Goal: Information Seeking & Learning: Learn about a topic

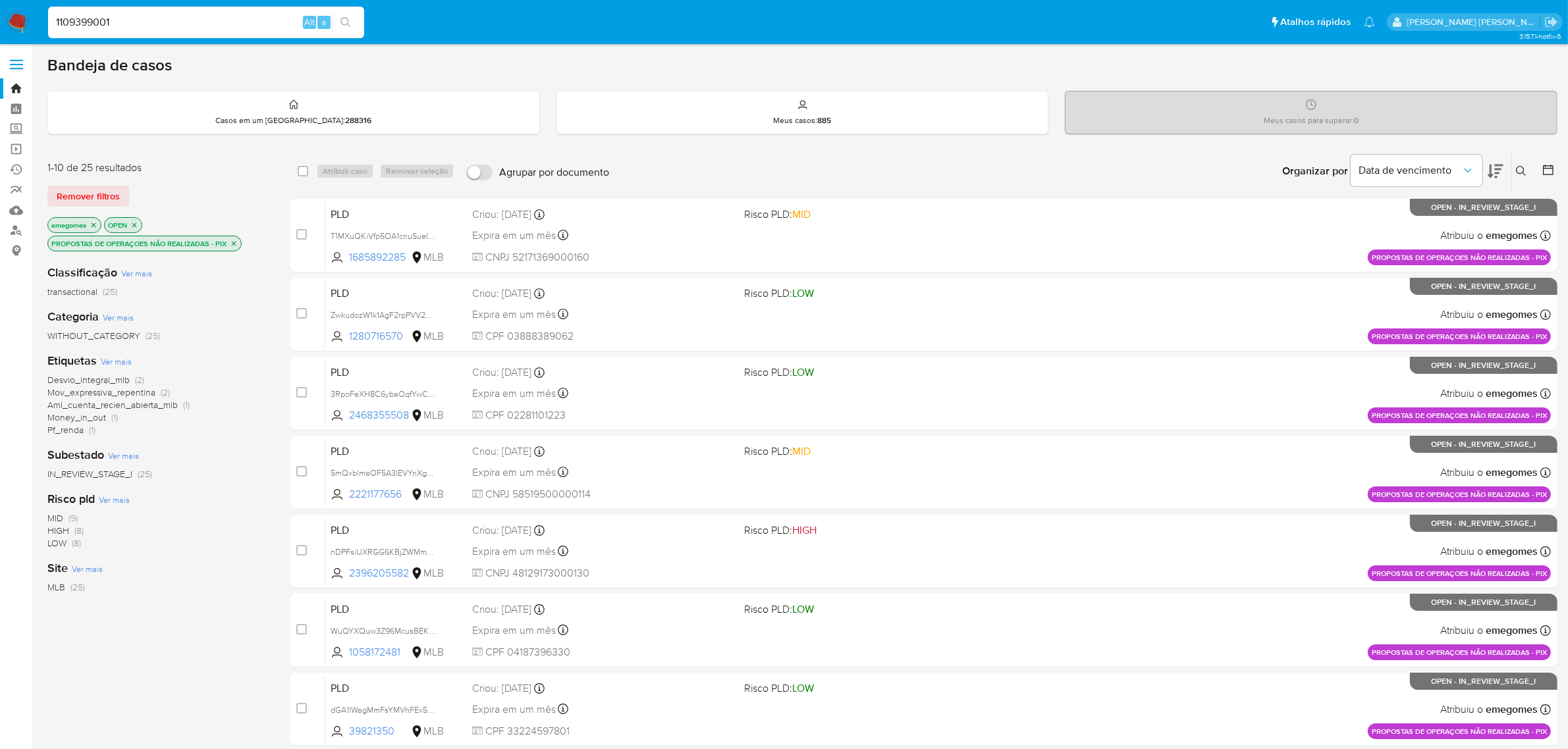
type input "1109399001"
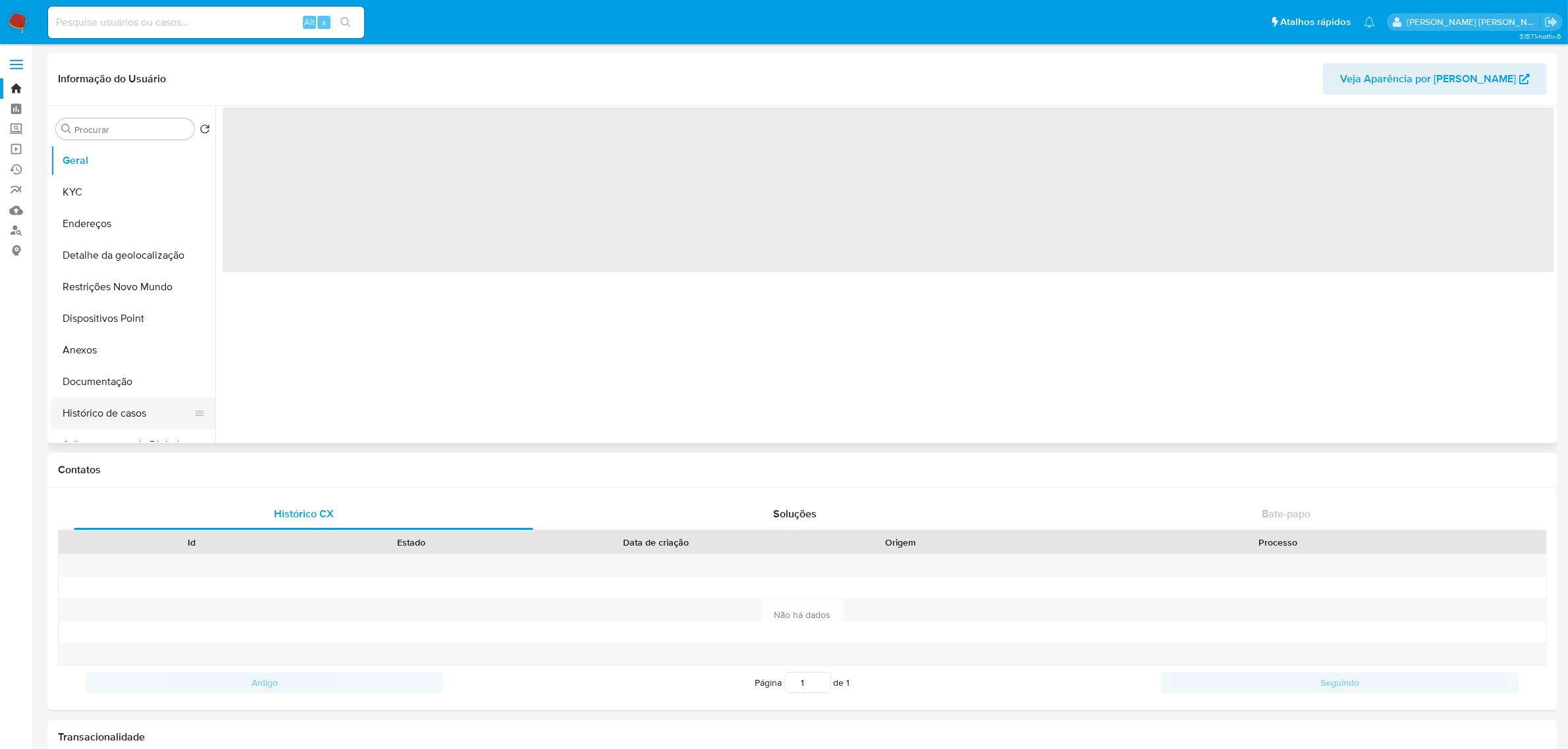
click at [110, 418] on button "Histórico de casos" at bounding box center [128, 413] width 154 height 31
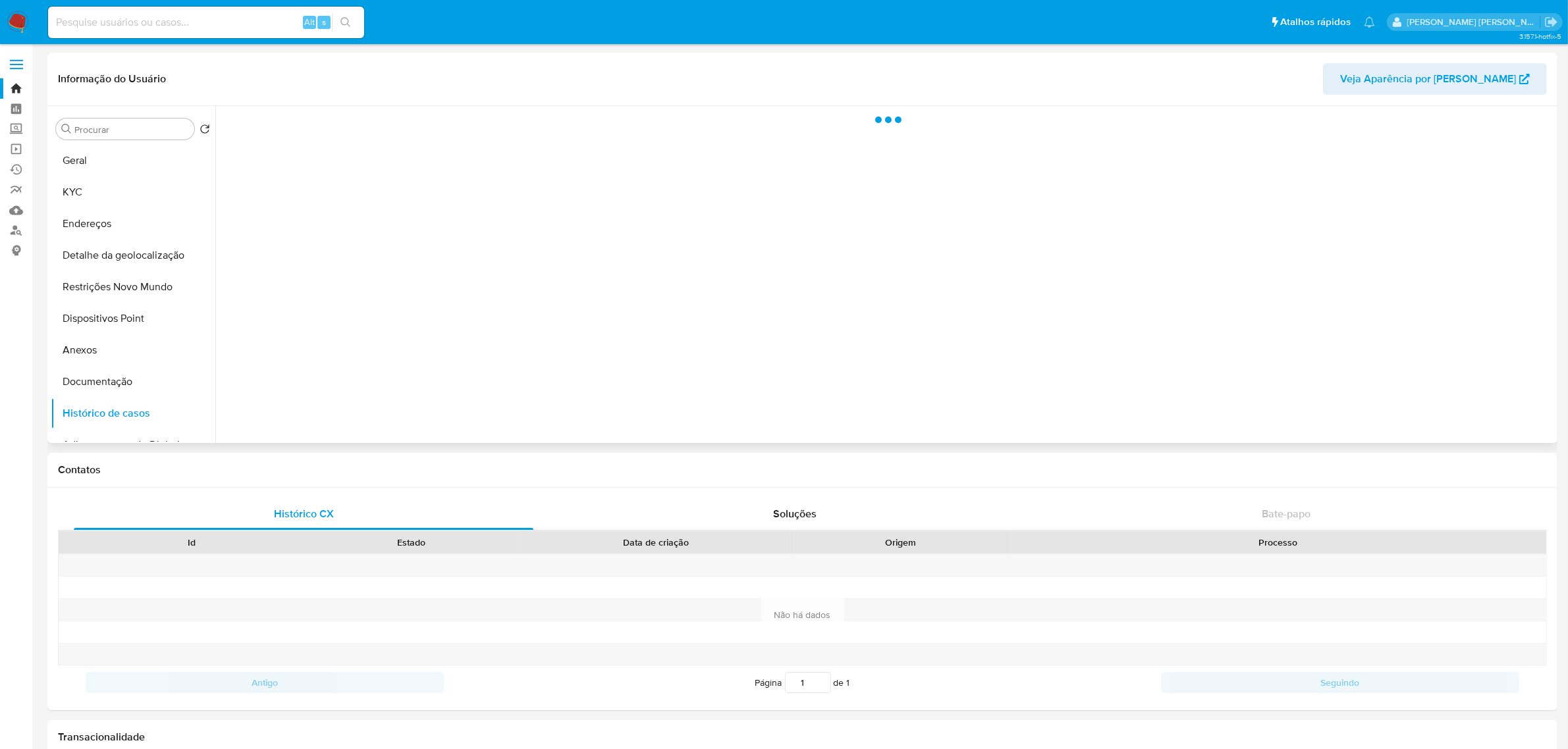
select select "10"
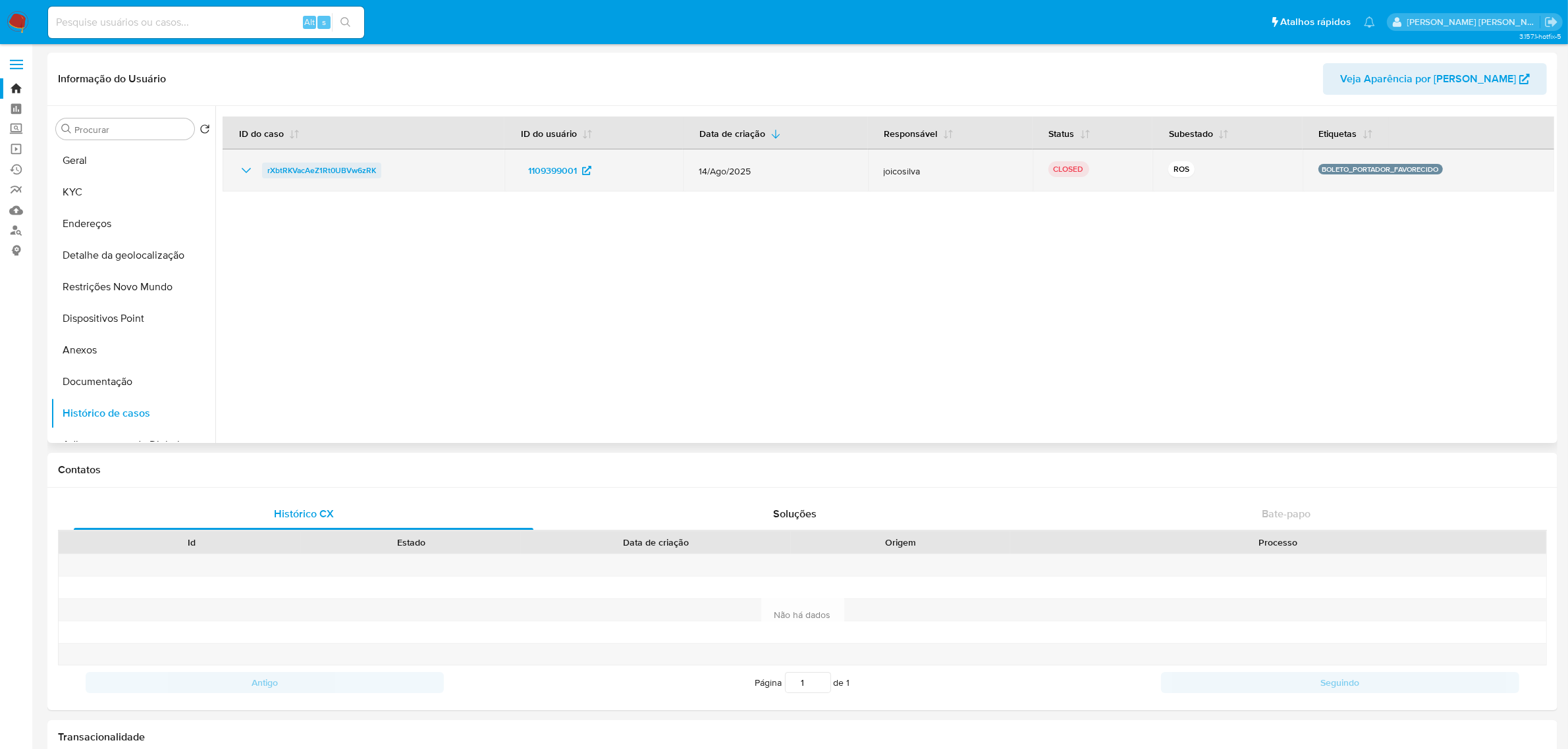
click at [336, 176] on span "rXbtRKVacAeZ1Rt0UBVw6zRK" at bounding box center [321, 171] width 109 height 16
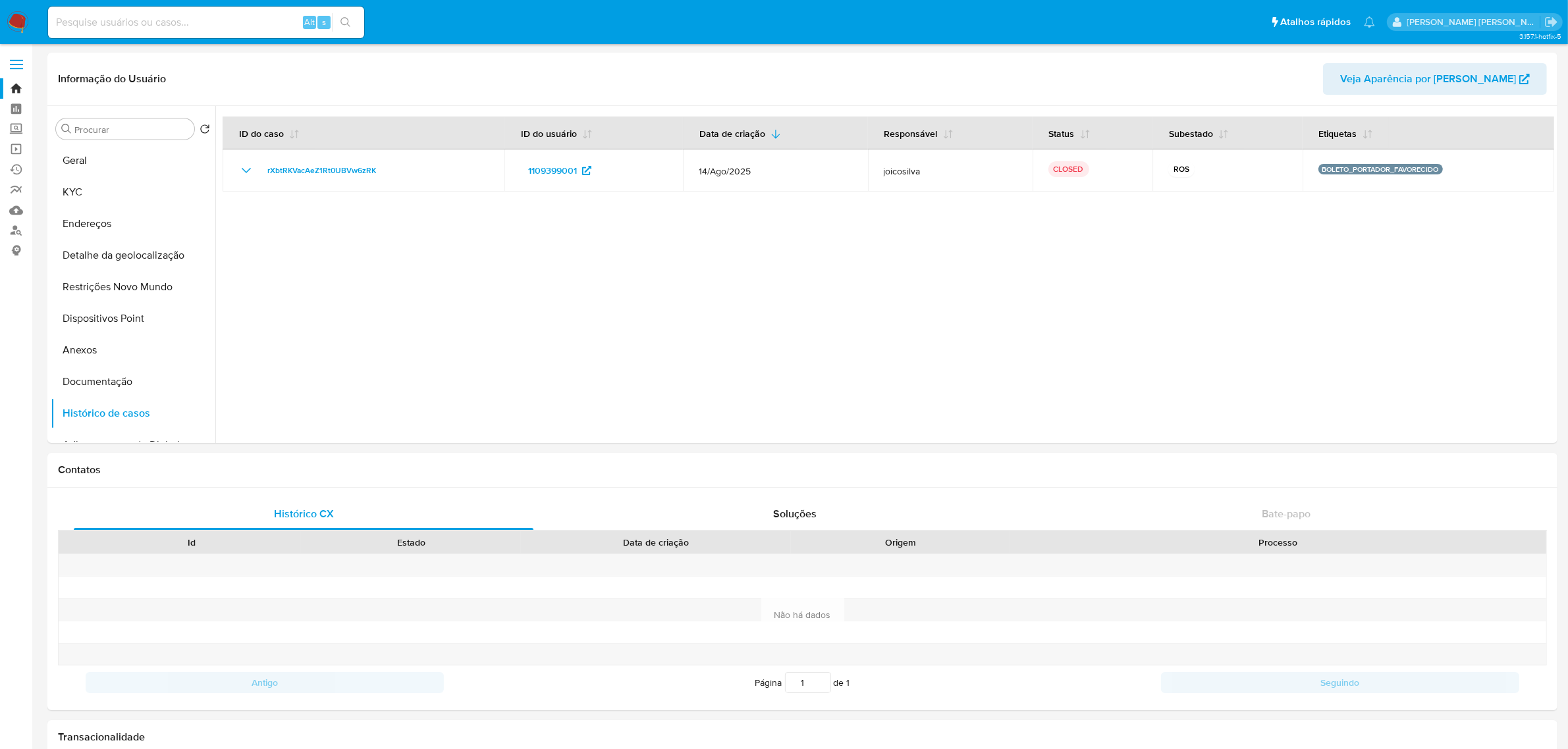
click at [133, 27] on input at bounding box center [206, 22] width 316 height 17
paste input "1415844761"
type input "1415844761"
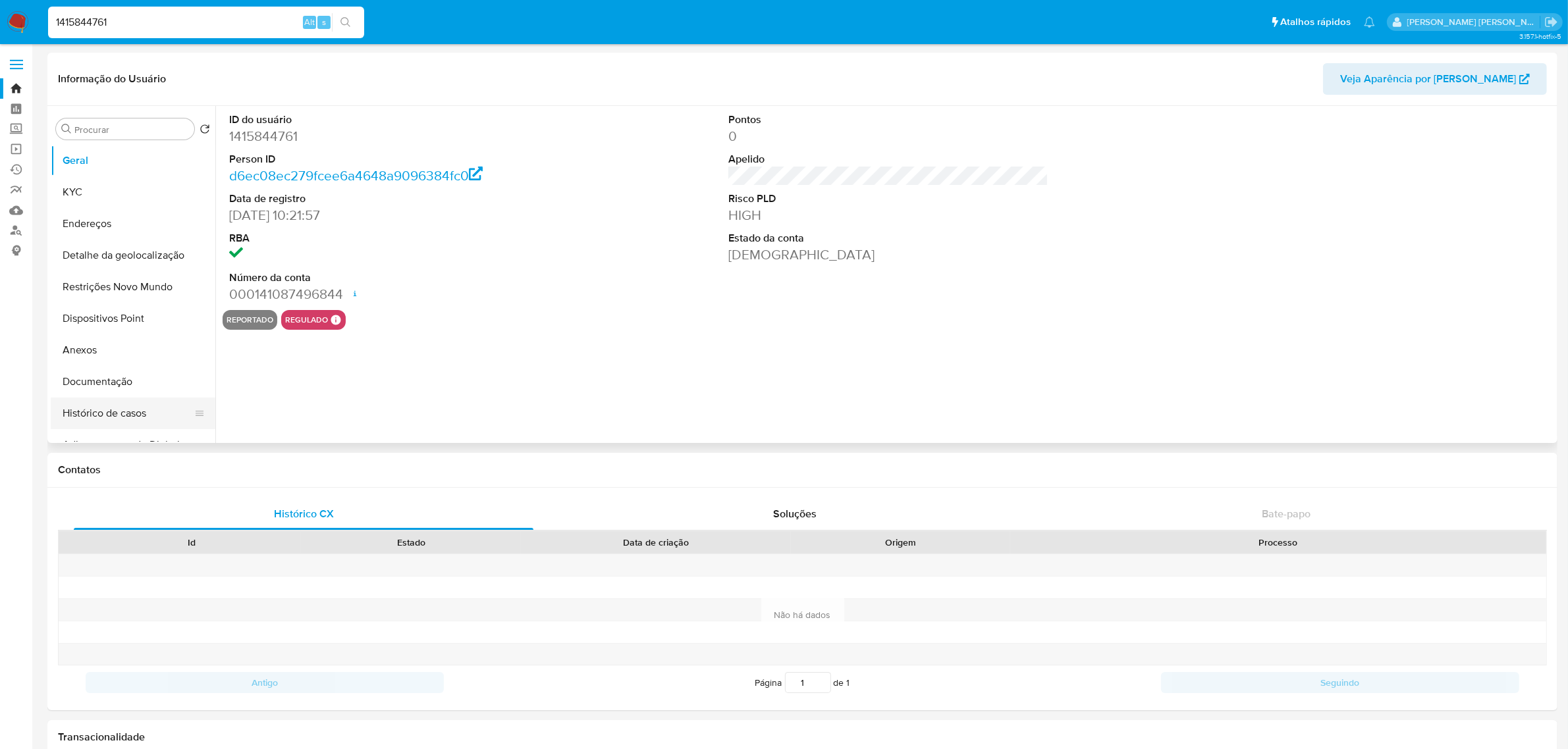
click at [135, 414] on button "Histórico de casos" at bounding box center [128, 413] width 154 height 31
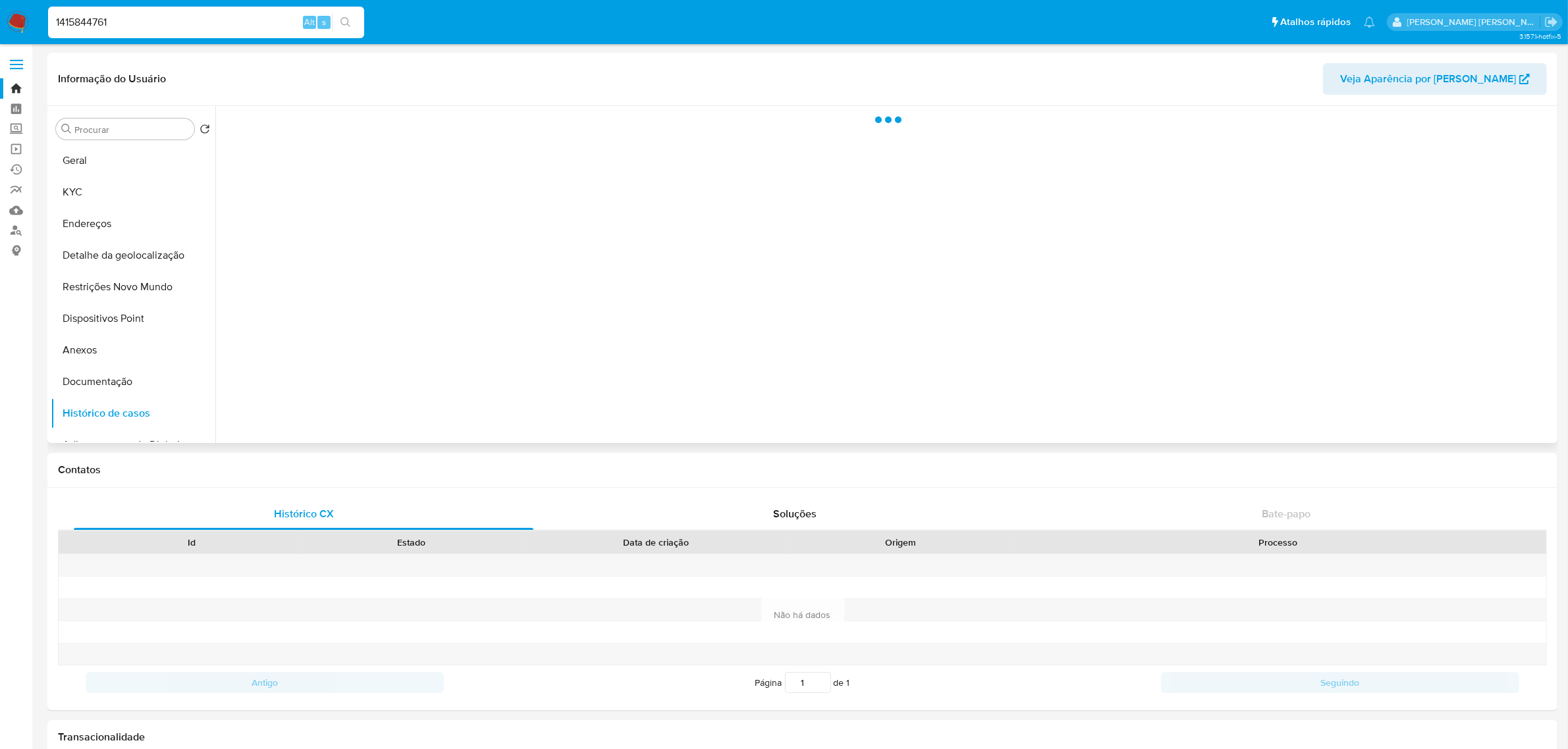
select select "10"
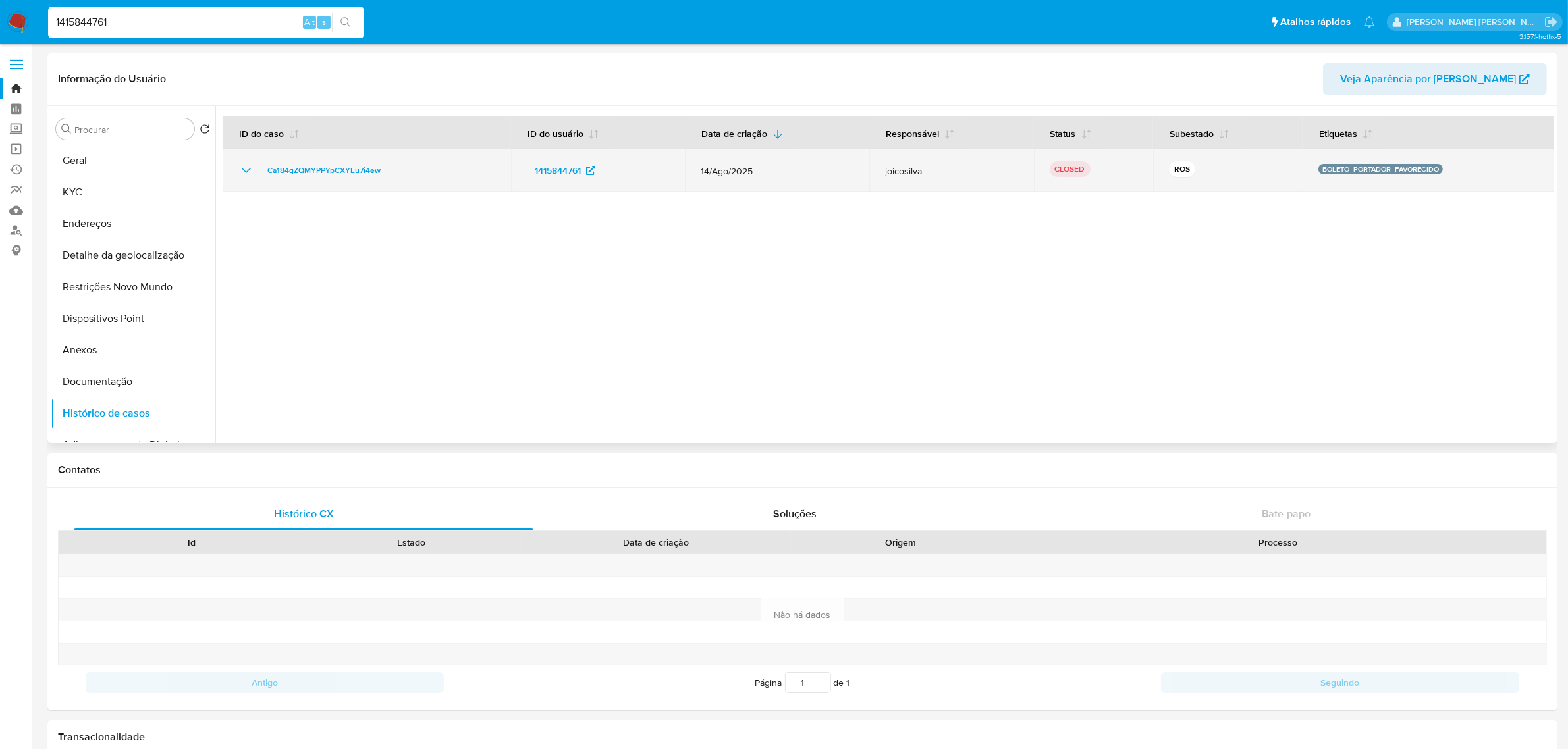
click at [316, 181] on td "Ca184qZQMYPPYpCXYEu7i4ew" at bounding box center [366, 171] width 288 height 42
click at [333, 155] on td "Ca184qZQMYPPYpCXYEu7i4ew" at bounding box center [366, 171] width 288 height 42
click at [333, 166] on span "Ca184qZQMYPPYpCXYEu7i4ew" at bounding box center [324, 171] width 113 height 16
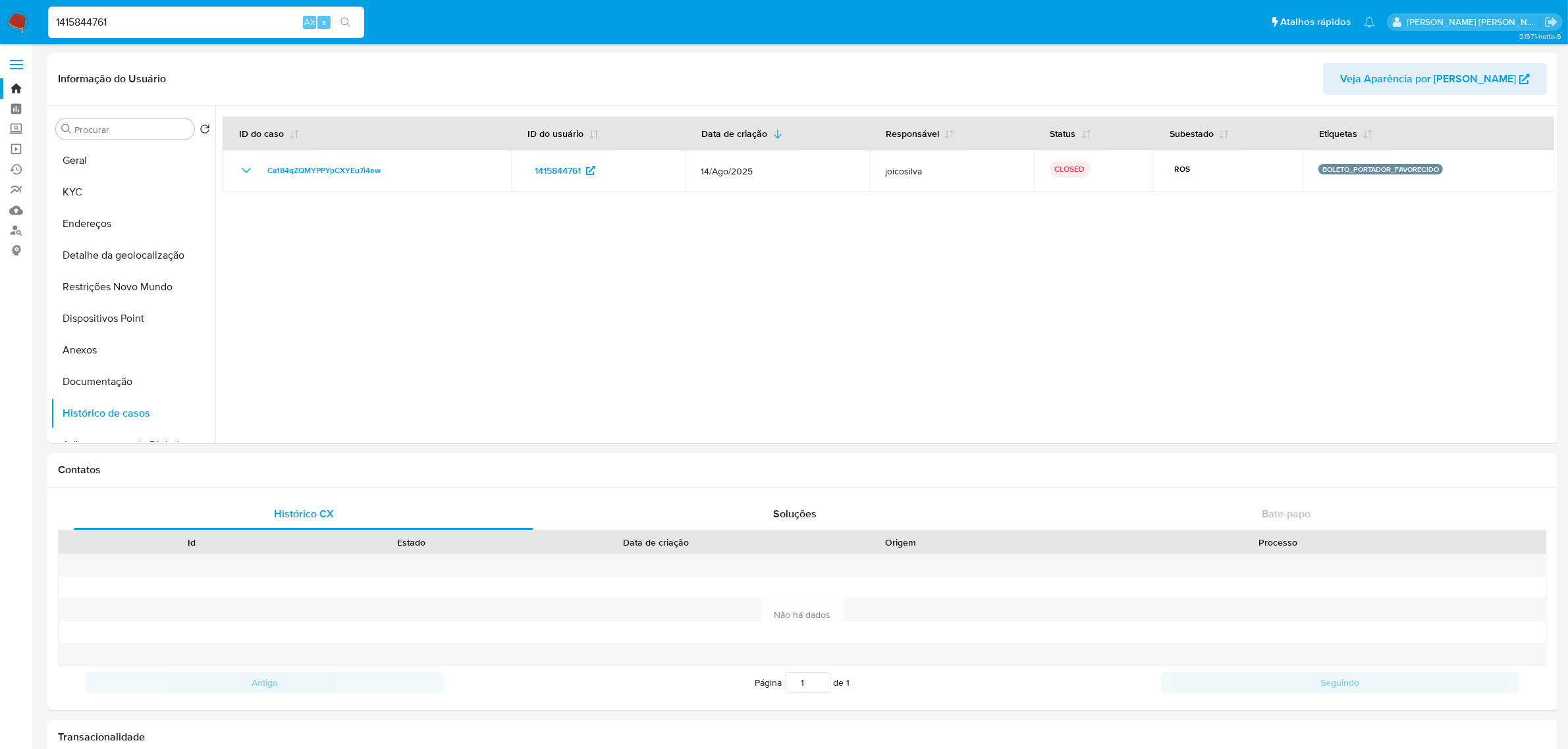
click at [122, 19] on input "1415844761" at bounding box center [206, 22] width 316 height 17
paste input "795375668"
type input "795375668"
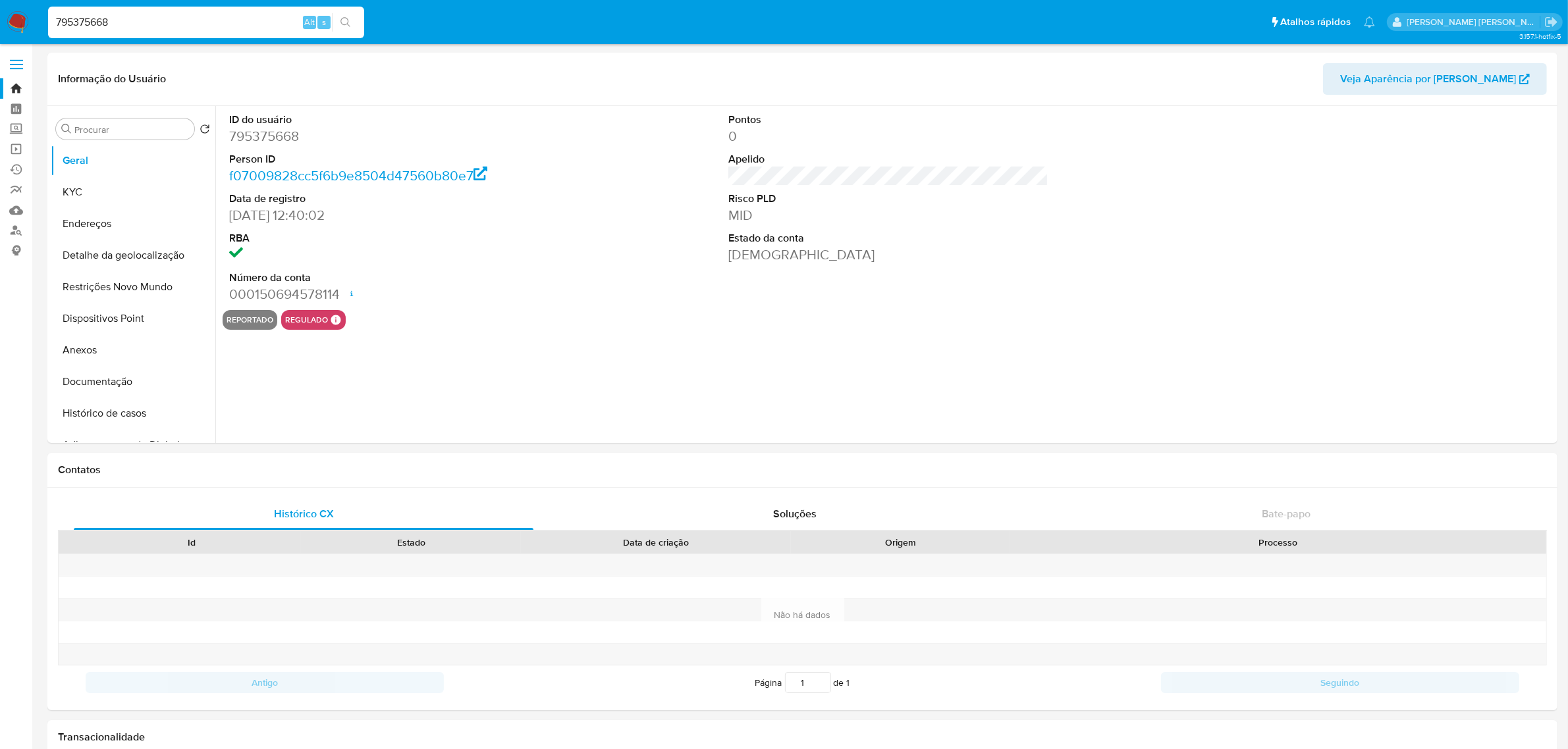
select select "10"
click at [103, 410] on button "Histórico de casos" at bounding box center [128, 413] width 154 height 31
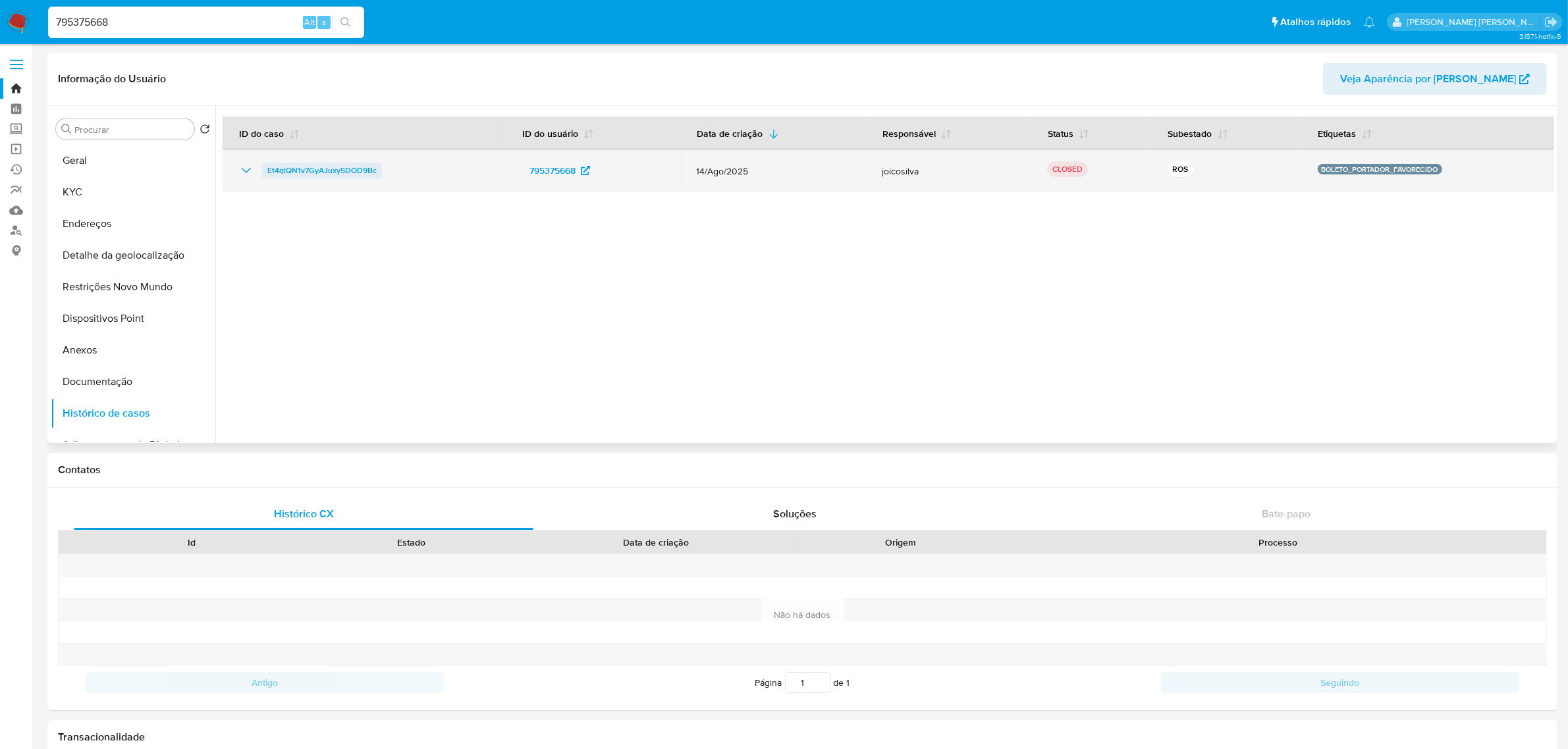
click at [347, 172] on span "Et4qlQN1v7GyAJuxy5DOD9Bc" at bounding box center [321, 171] width 109 height 16
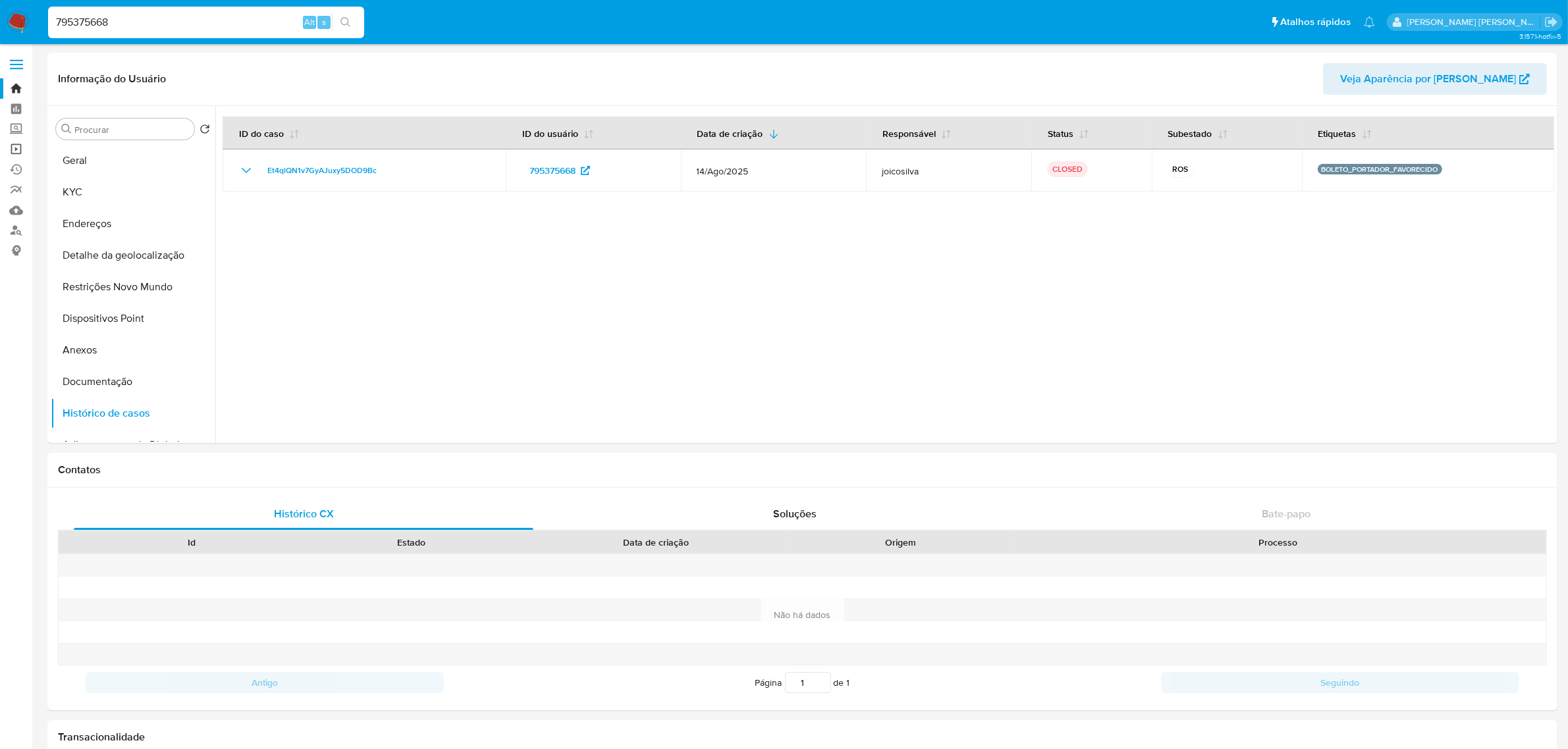
click at [18, 146] on link "Operações em massa" at bounding box center [79, 149] width 157 height 20
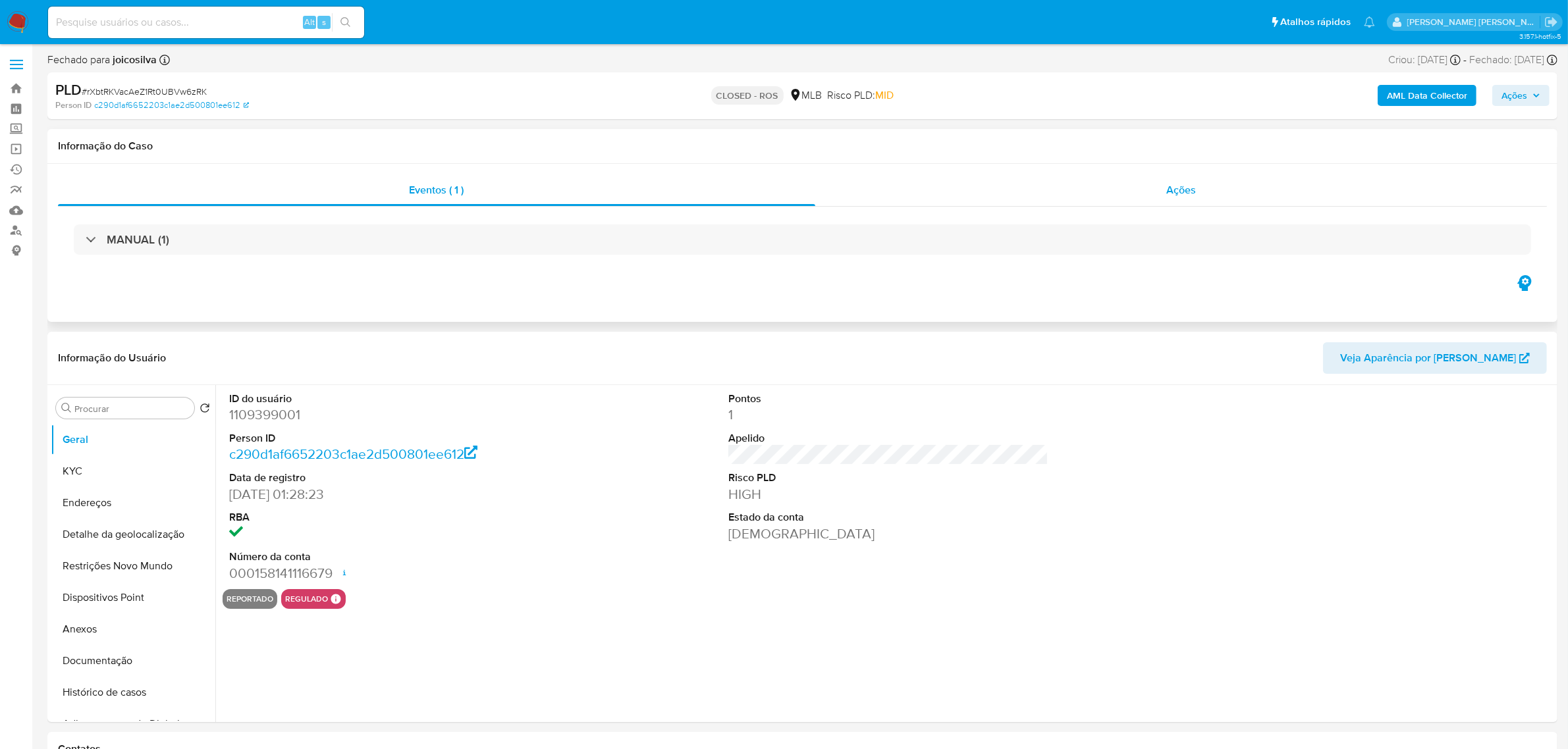
select select "10"
click at [1195, 184] on span "Ações" at bounding box center [1181, 190] width 30 height 15
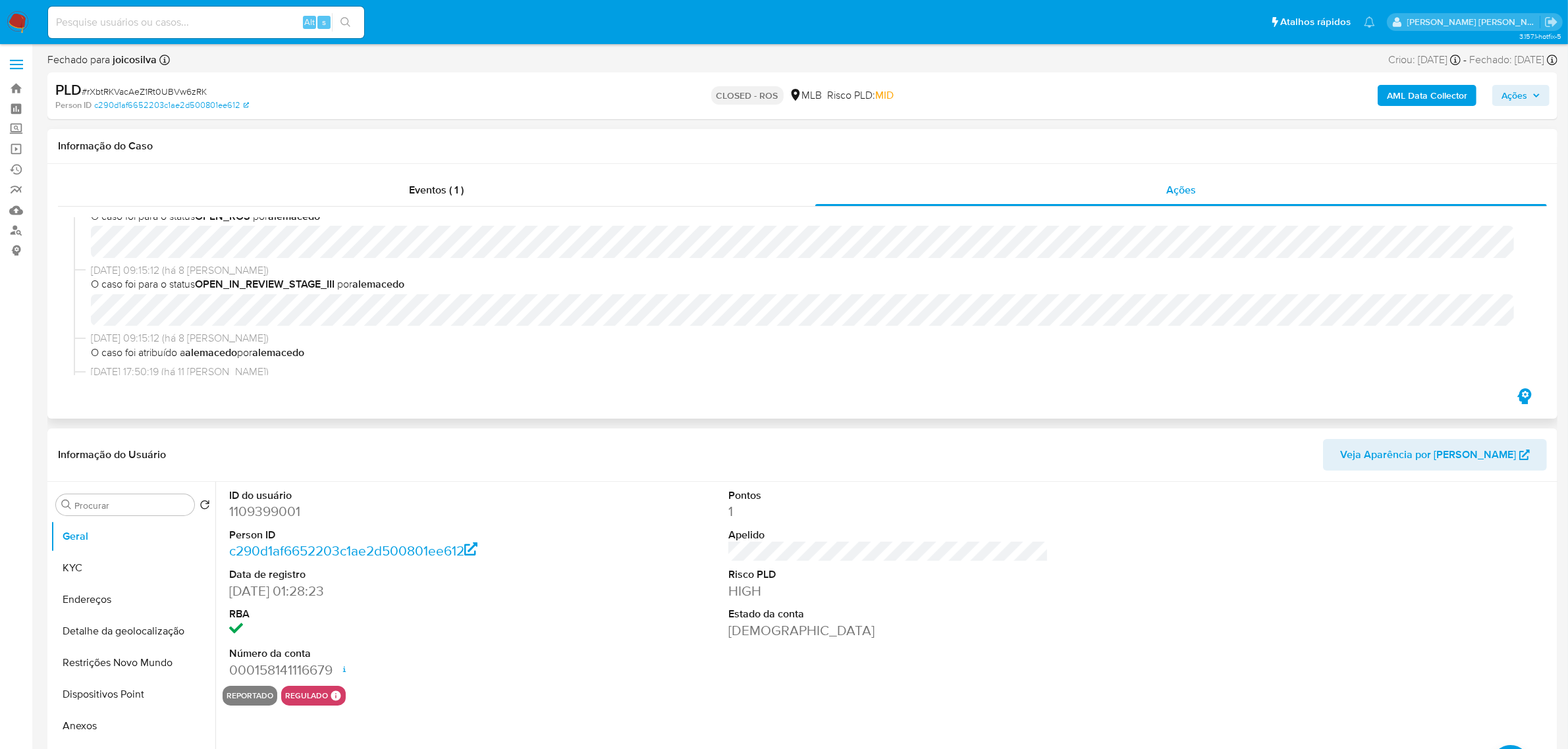
scroll to position [247, 0]
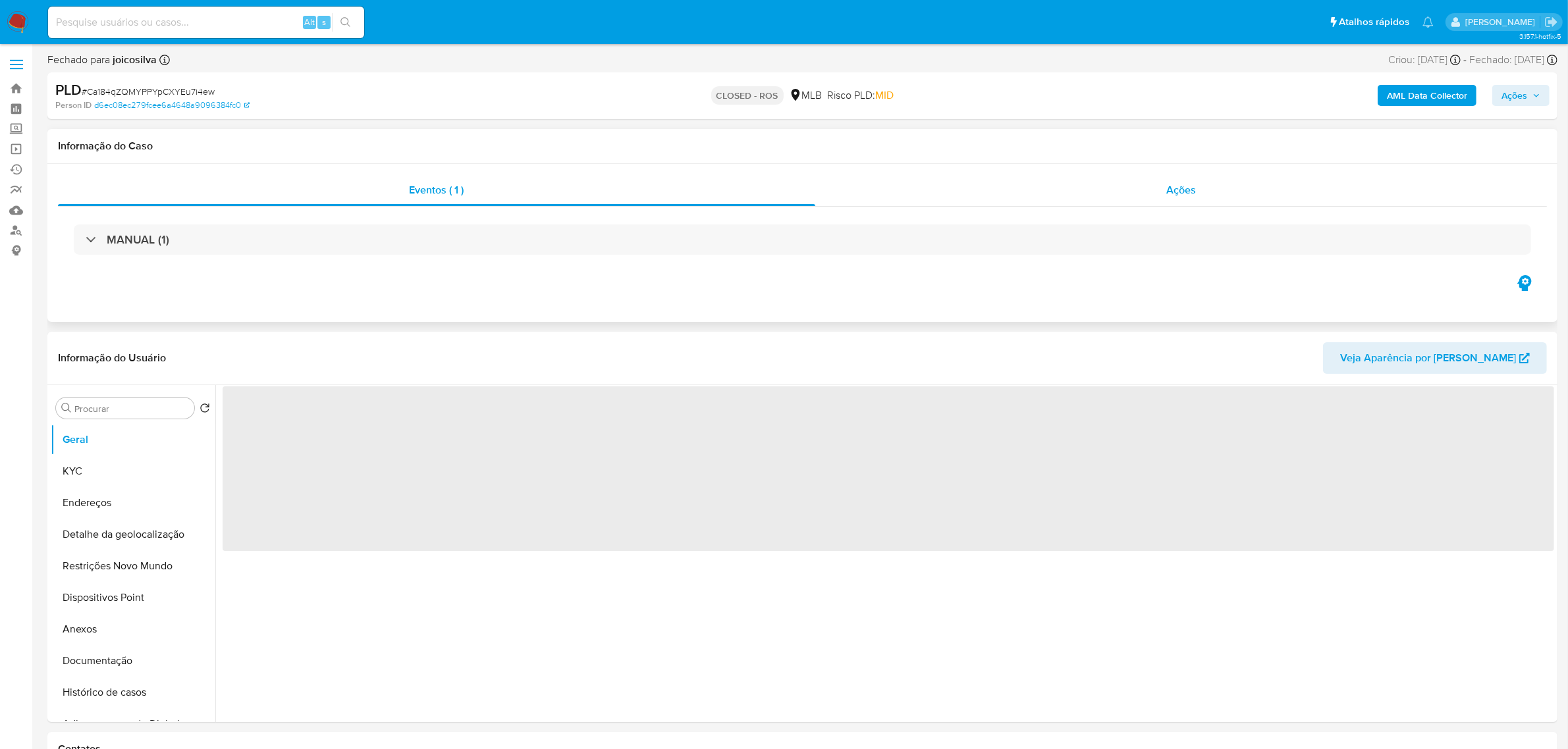
click at [1170, 182] on span "Ações" at bounding box center [1181, 190] width 30 height 15
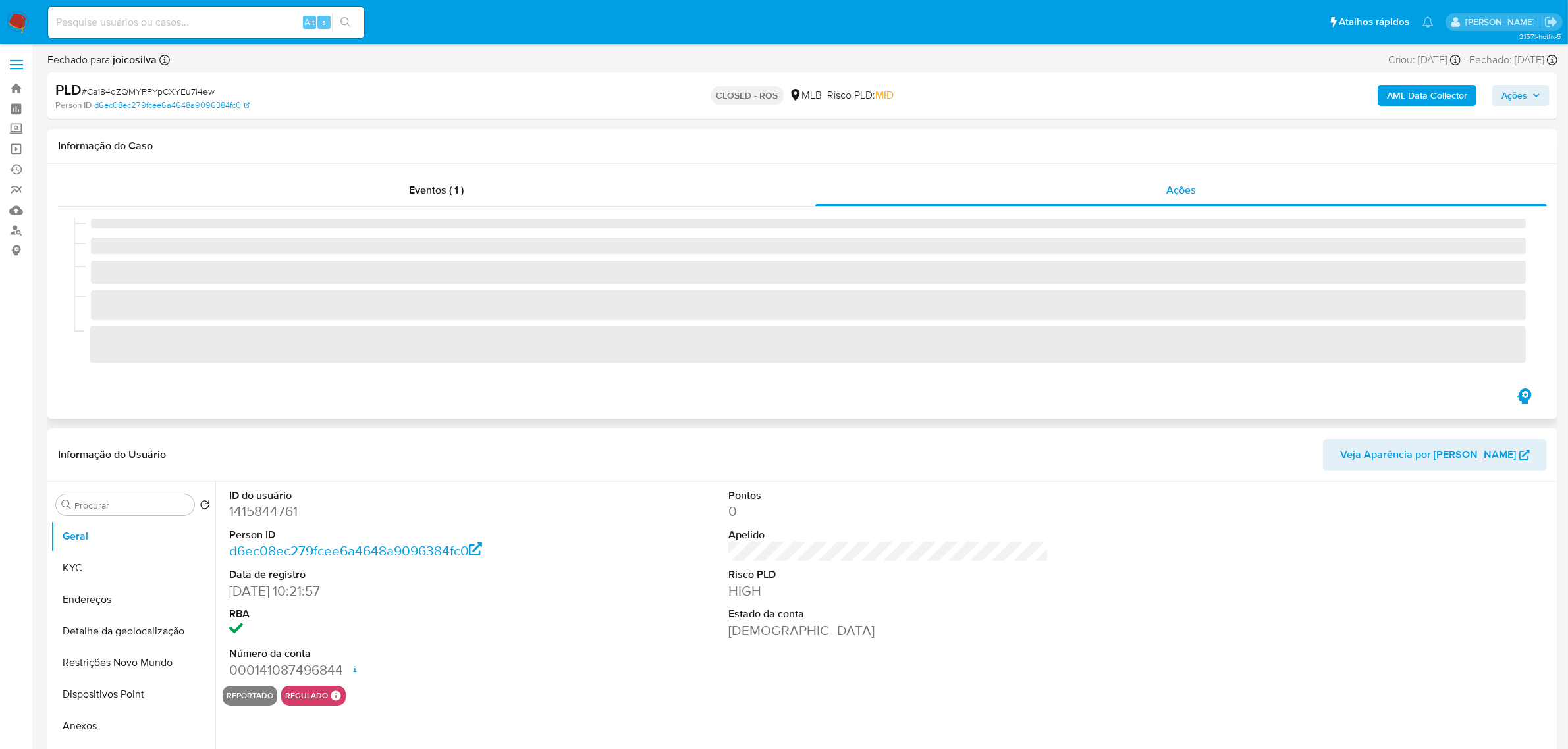
select select "10"
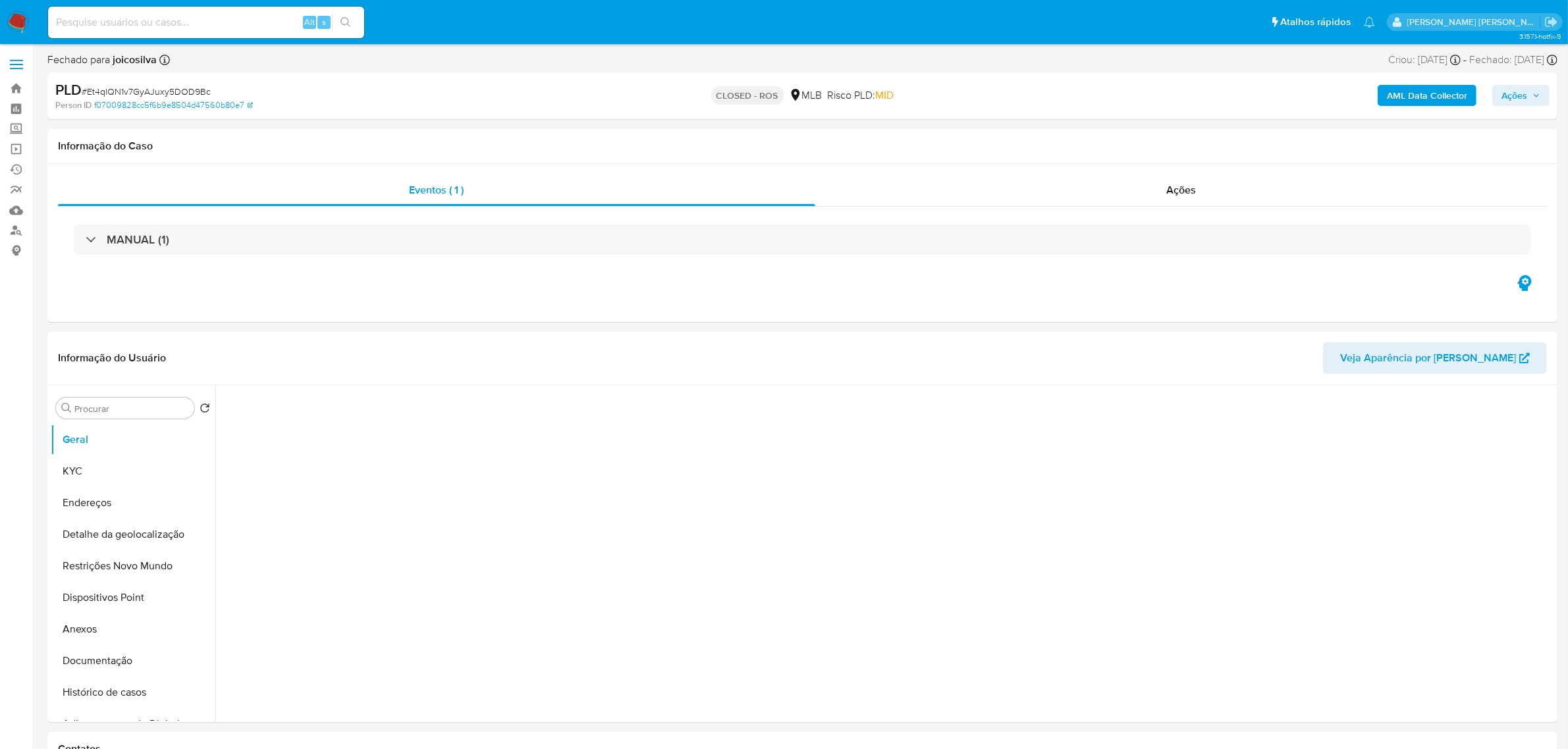
select select "10"
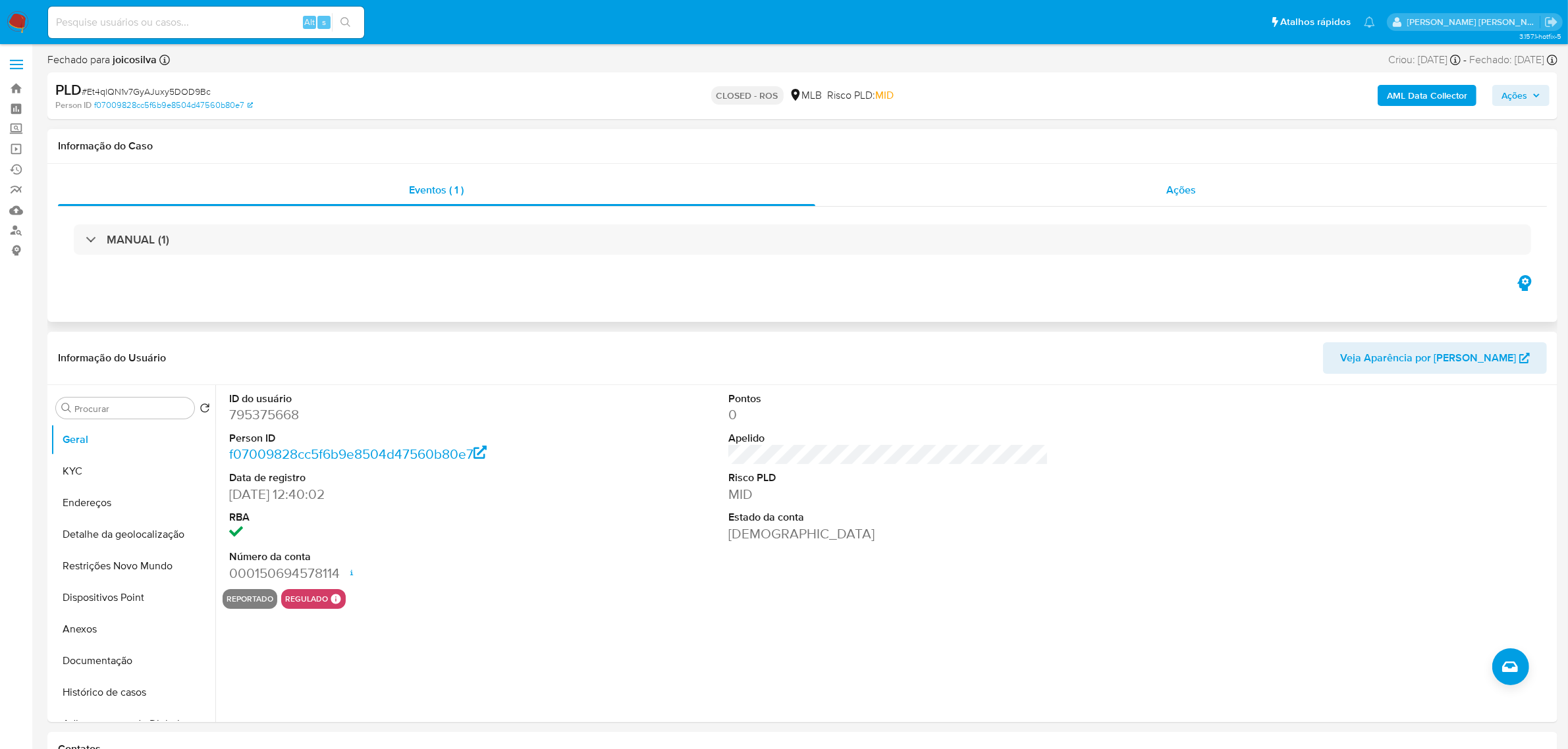
click at [1190, 187] on span "Ações" at bounding box center [1181, 190] width 30 height 15
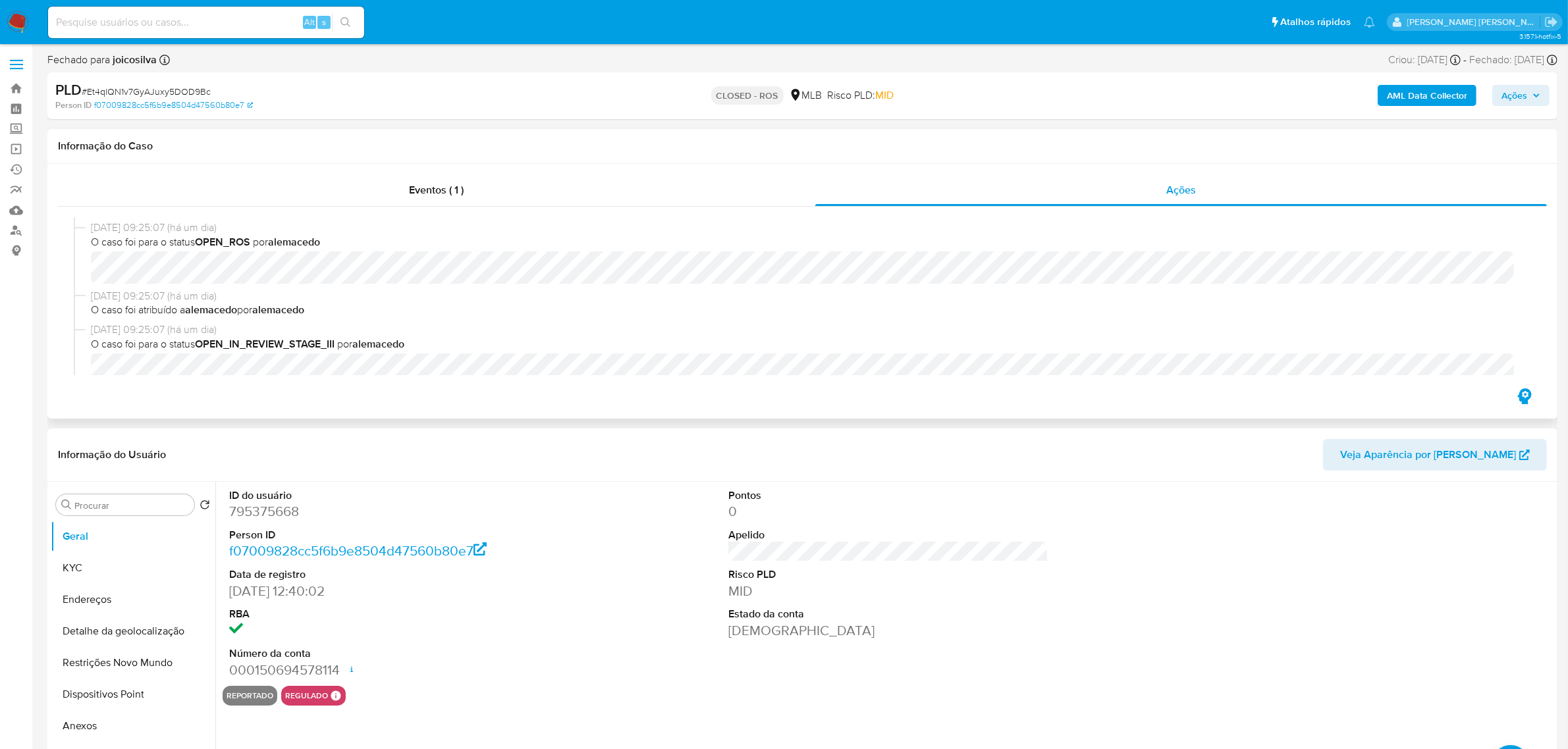
scroll to position [411, 0]
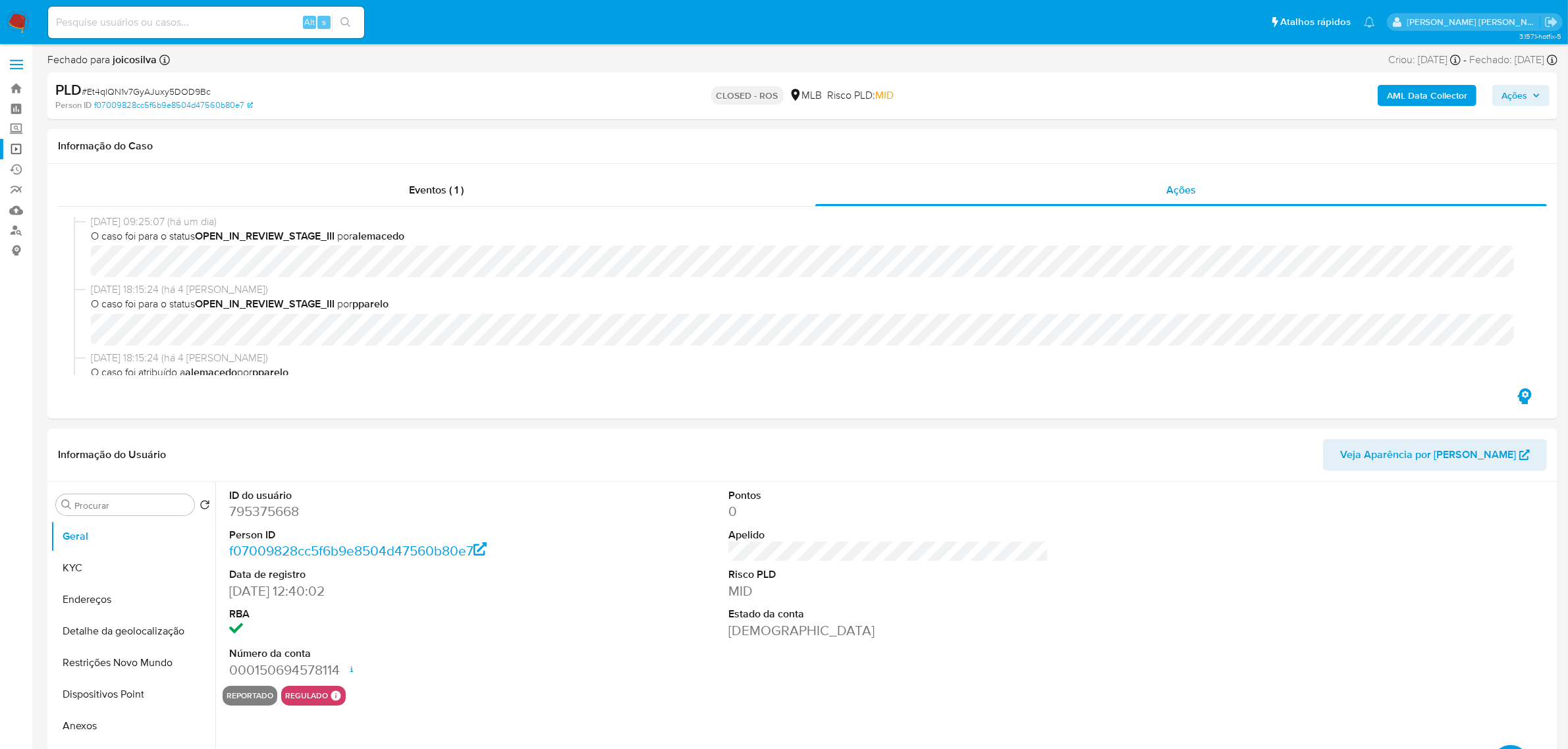
click at [18, 144] on link "Operações em massa" at bounding box center [79, 149] width 157 height 20
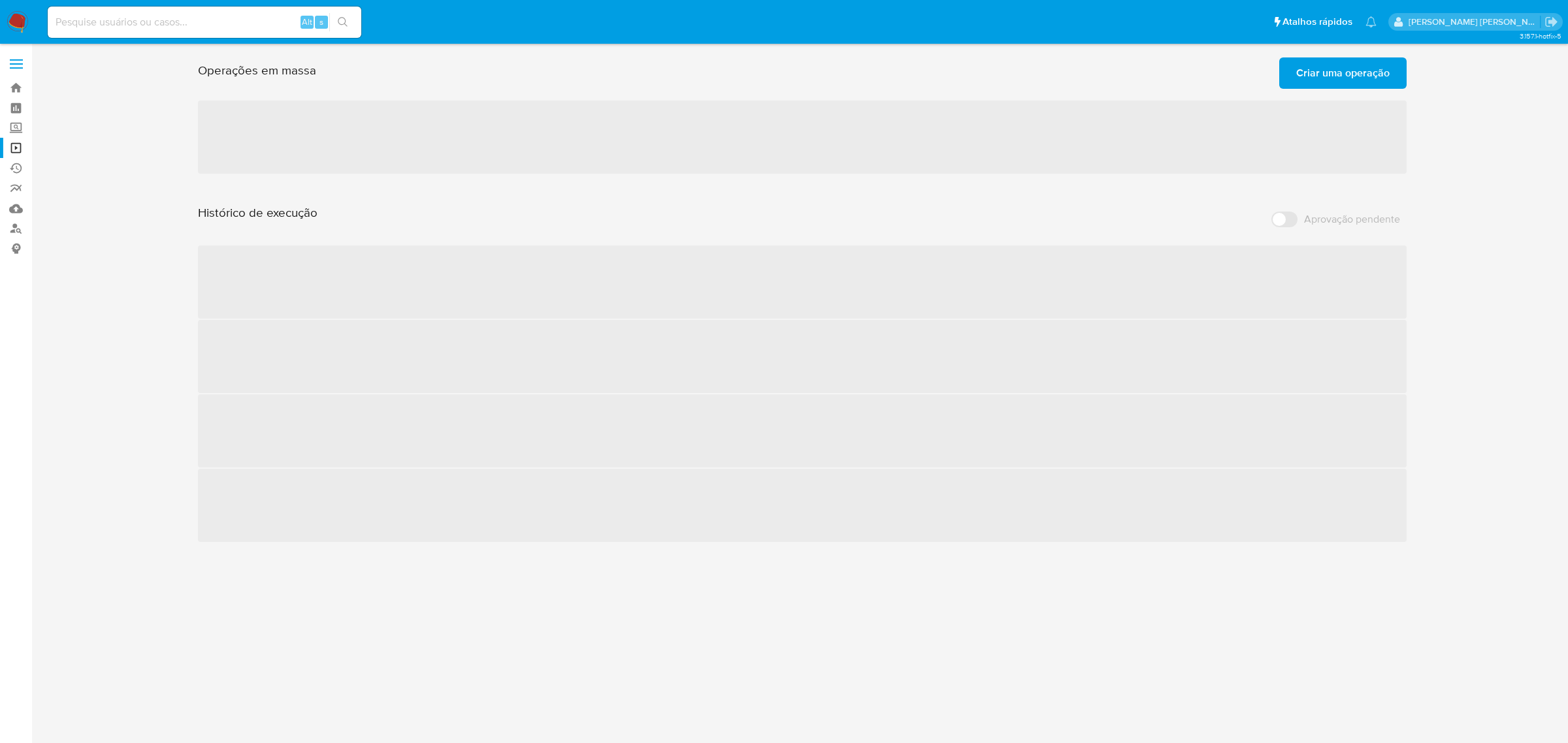
click at [1364, 77] on span "Criar uma operação" at bounding box center [1343, 73] width 93 height 28
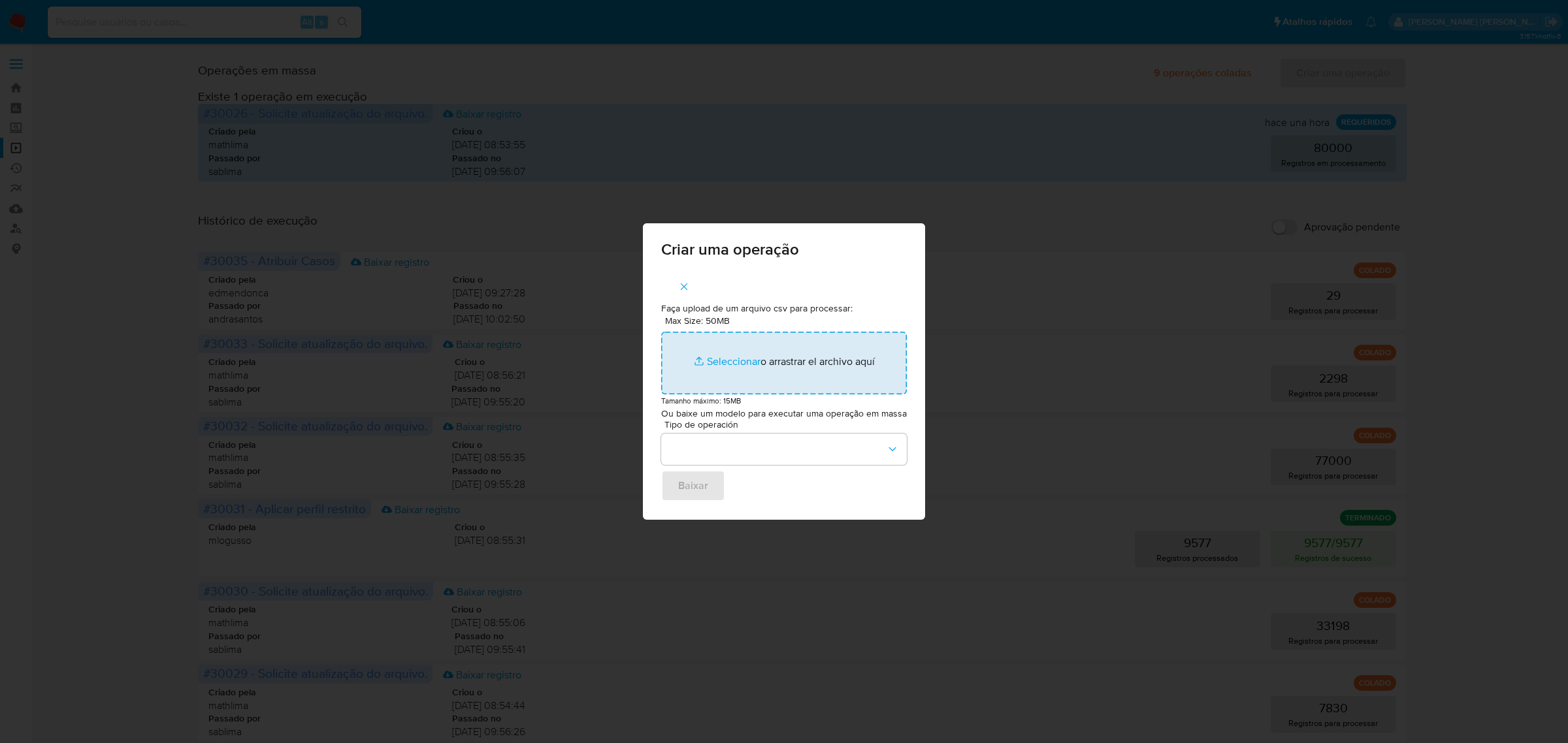
click at [748, 360] on input "Max Size: 50MB Seleccionar archivos" at bounding box center [784, 363] width 246 height 63
type input "C:\fakepath\ASSIGN_CASE (9).csv"
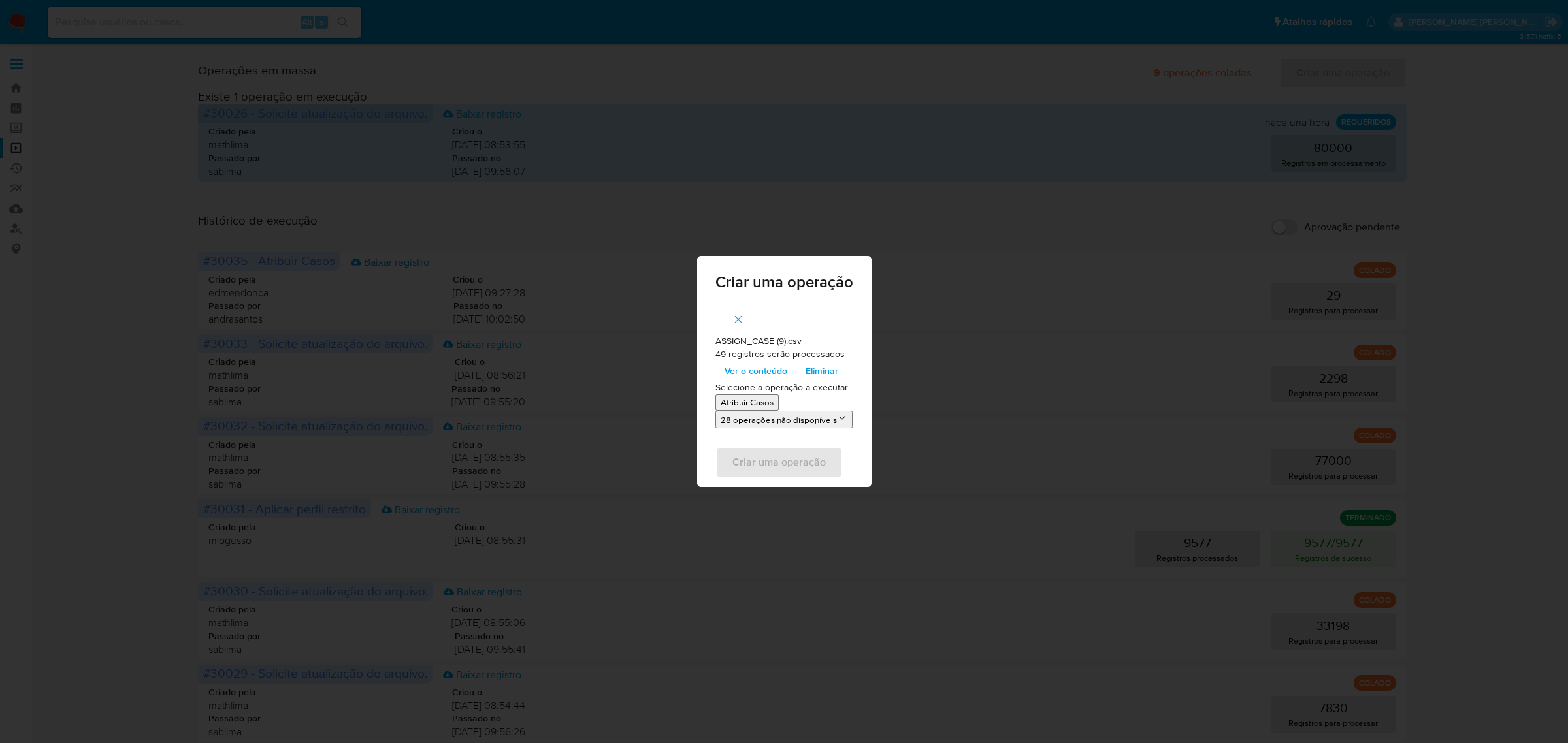
click at [740, 320] on icon "button" at bounding box center [738, 319] width 12 height 12
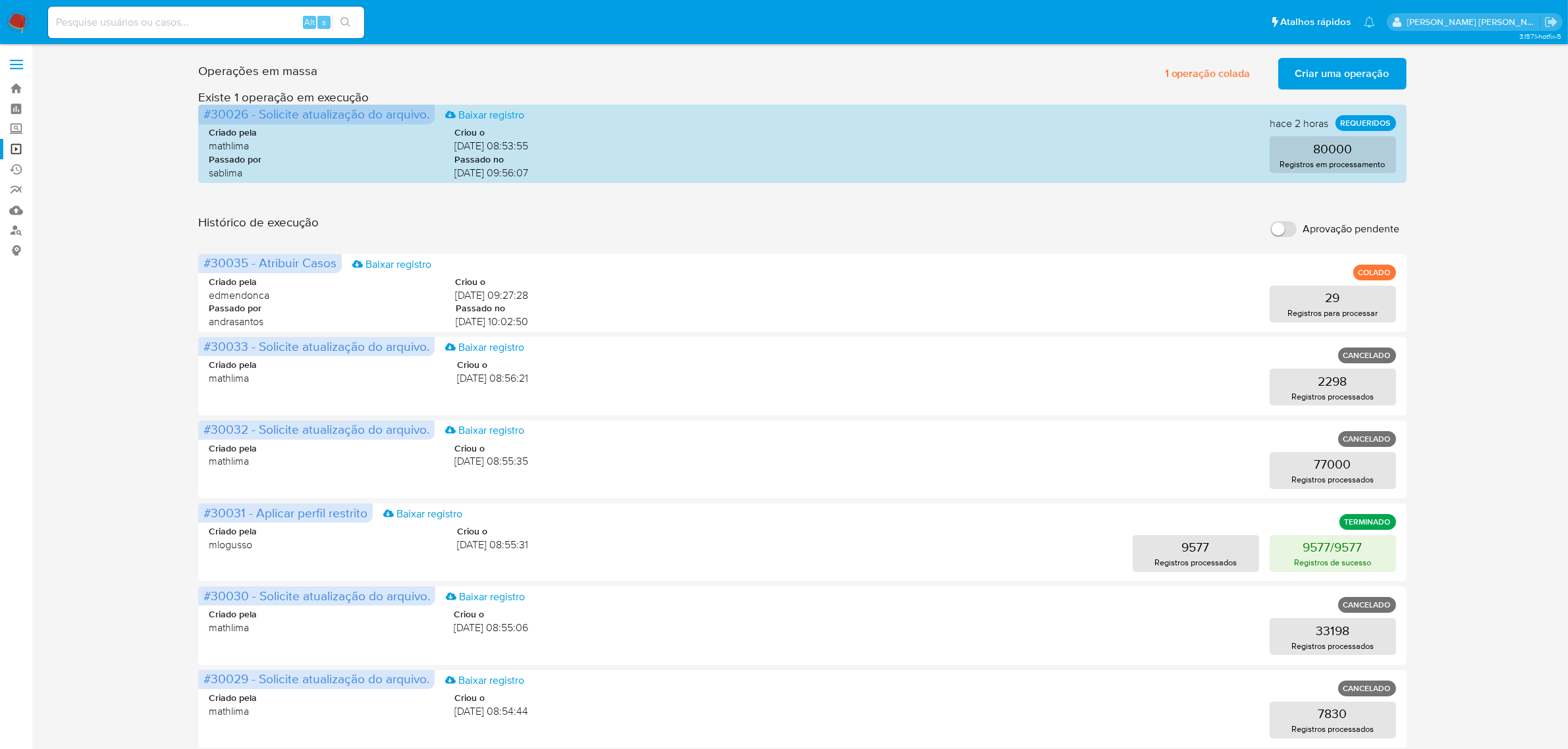
click at [1352, 83] on span "Criar uma operação" at bounding box center [1342, 73] width 94 height 29
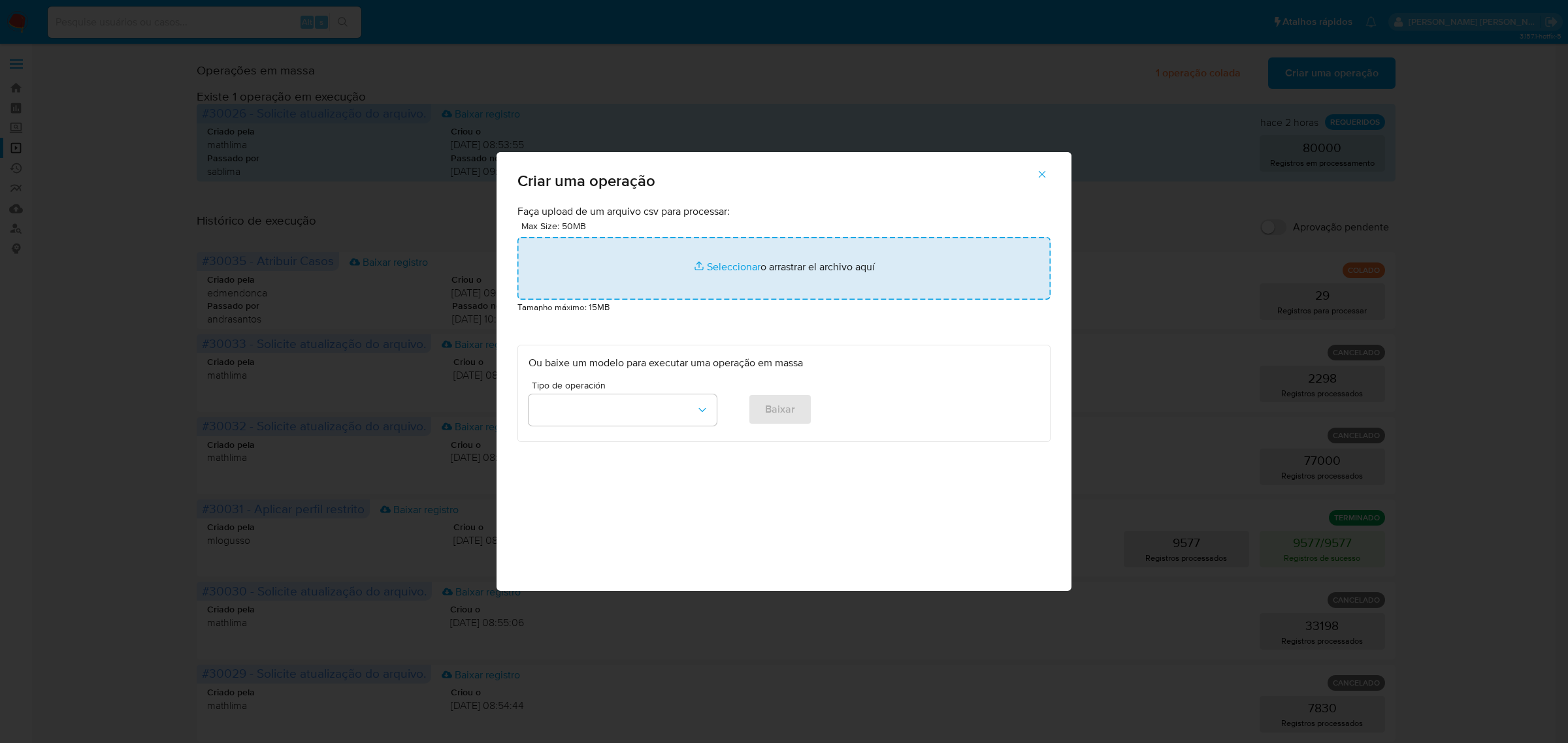
click at [743, 262] on input "file" at bounding box center [784, 268] width 533 height 63
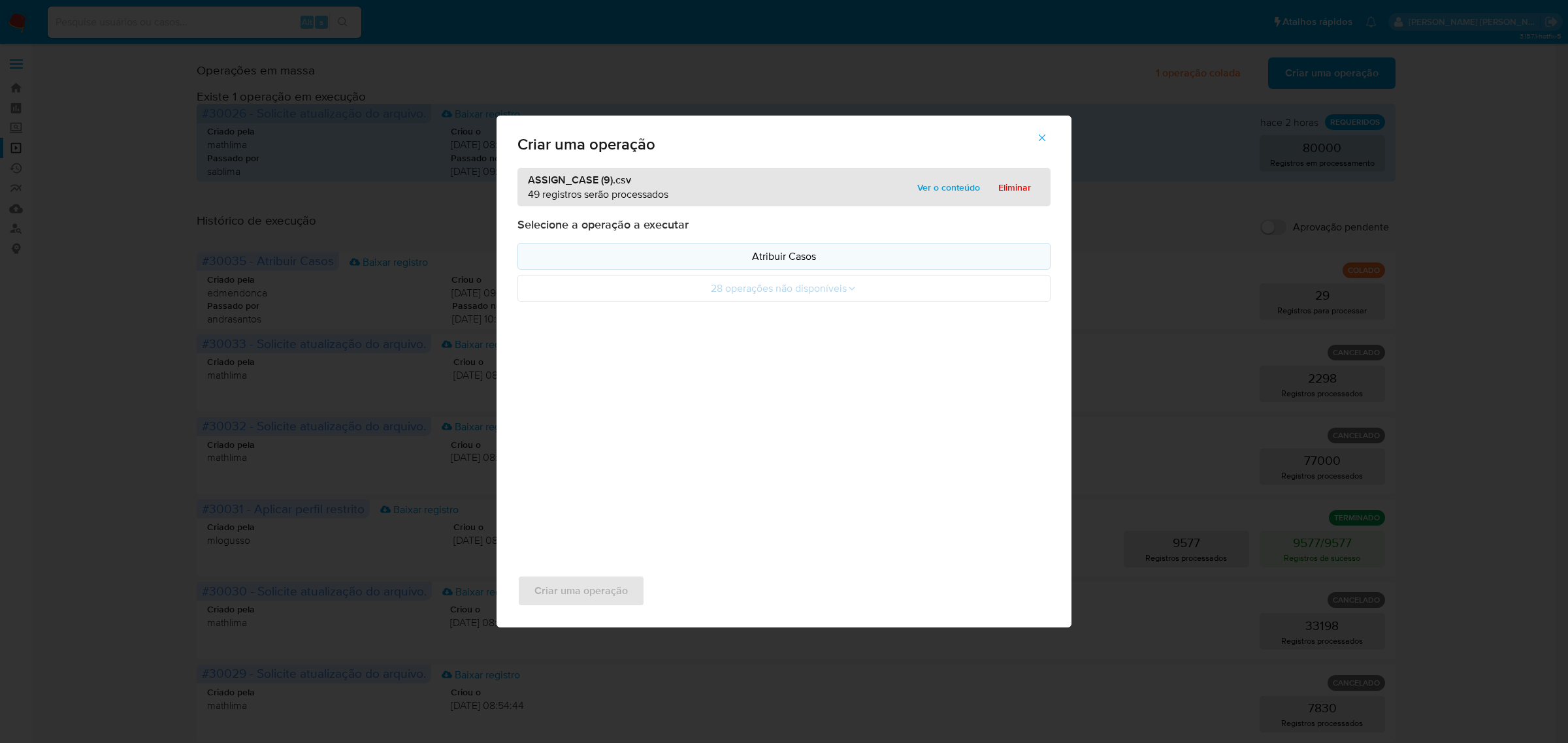
click at [692, 268] on button "Atribuir Casos" at bounding box center [784, 256] width 533 height 27
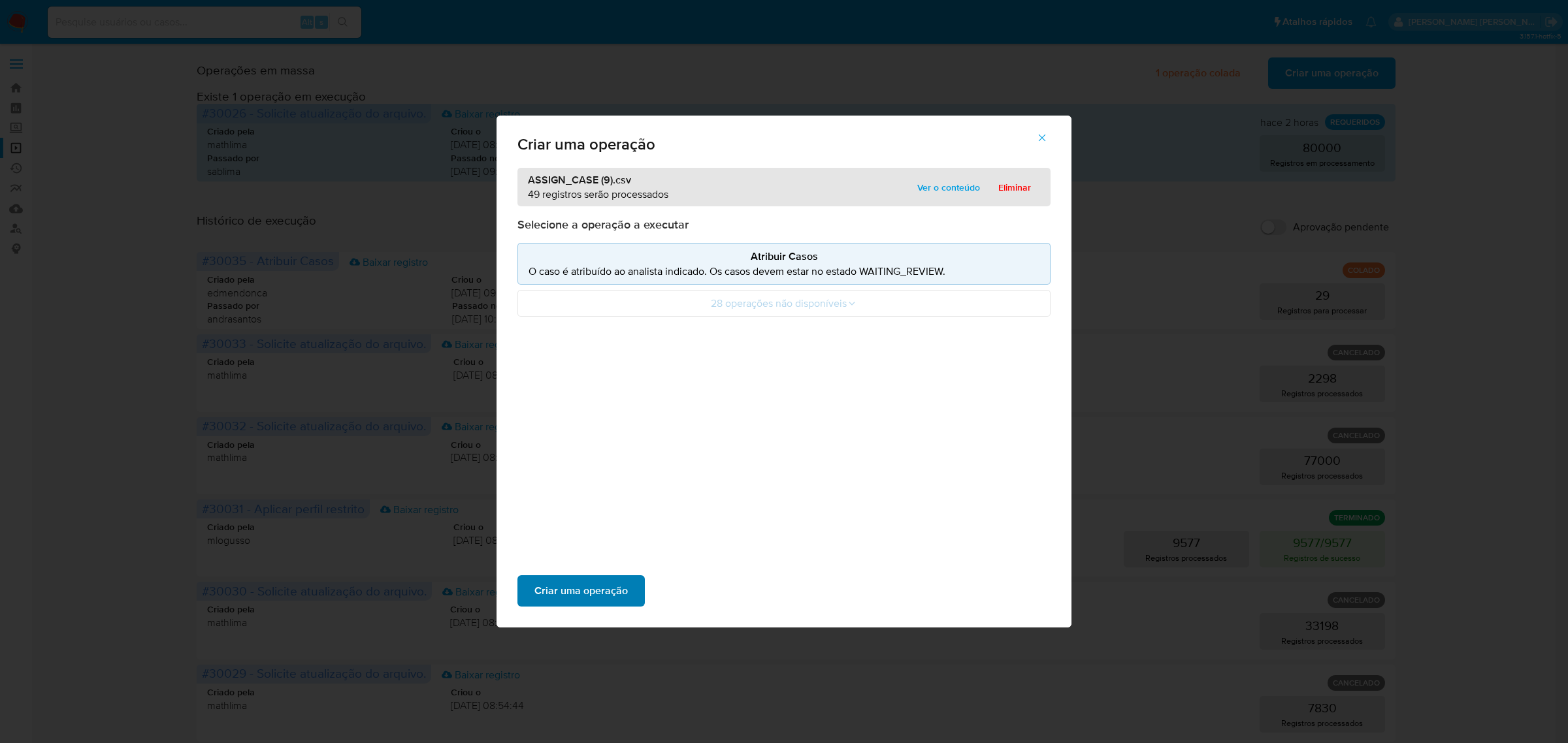
click at [591, 582] on span "Criar uma operação" at bounding box center [581, 591] width 93 height 28
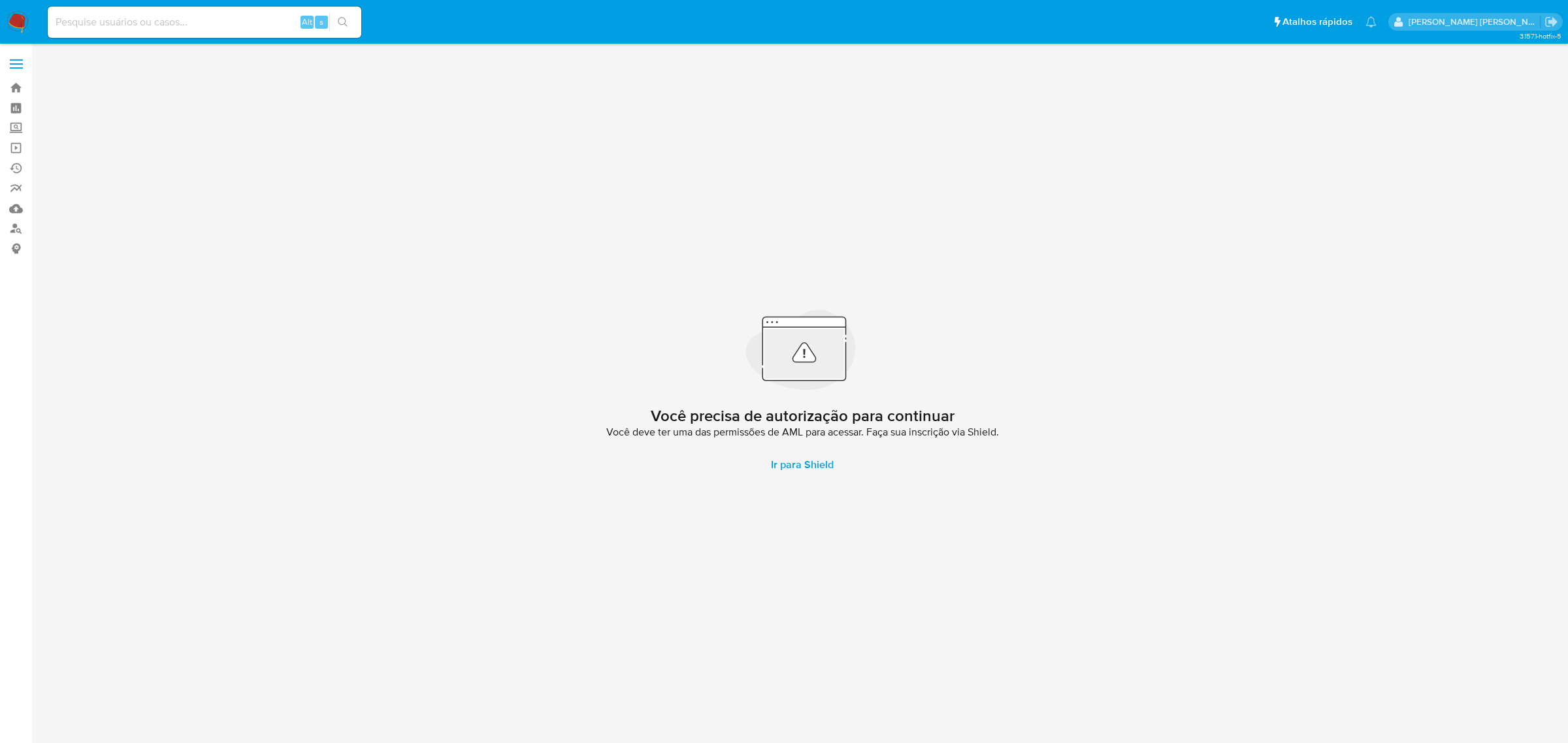
click at [16, 64] on span at bounding box center [17, 64] width 13 height 2
click at [0, 0] on input "checkbox" at bounding box center [0, 0] width 0 height 0
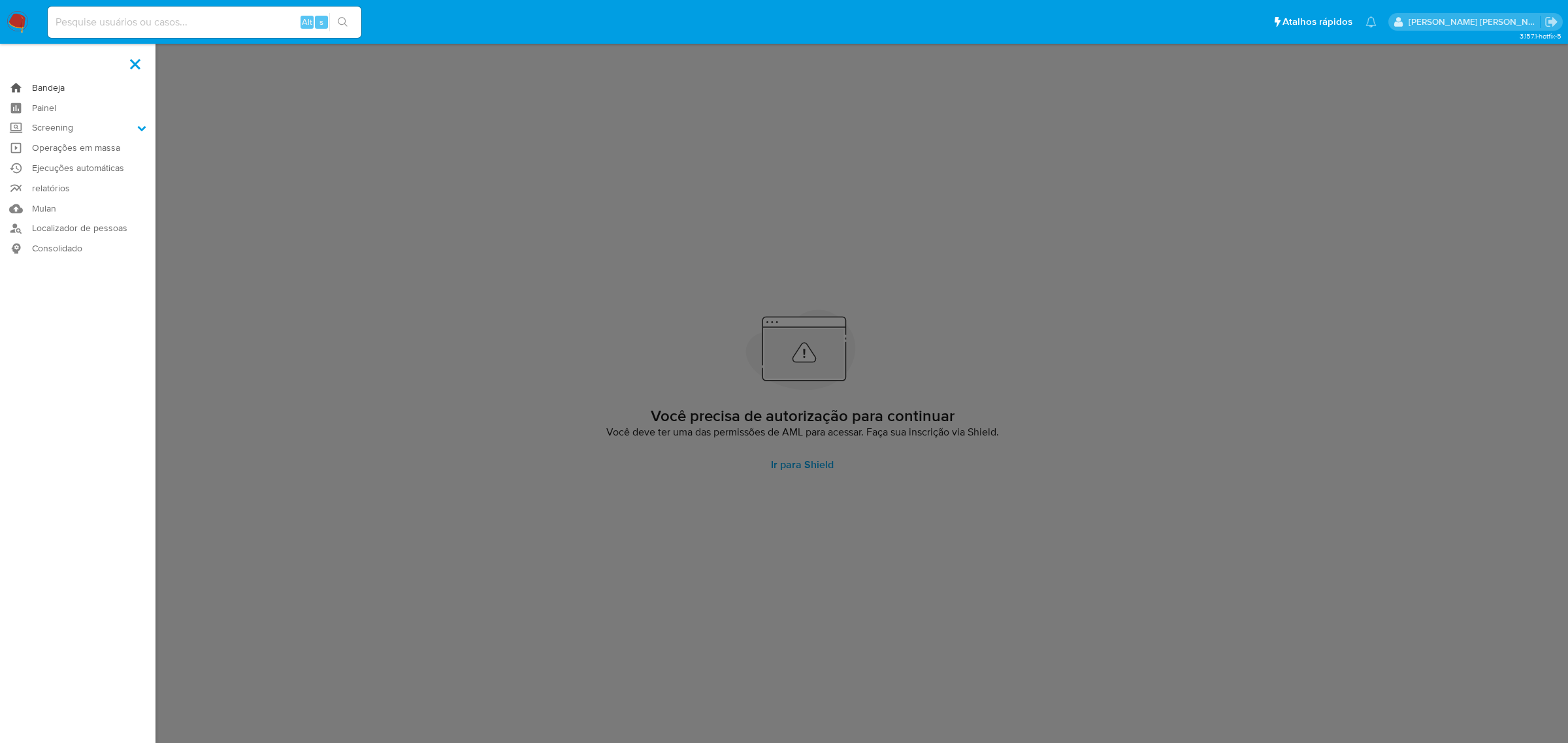
click at [49, 86] on link "Bandeja" at bounding box center [78, 88] width 156 height 20
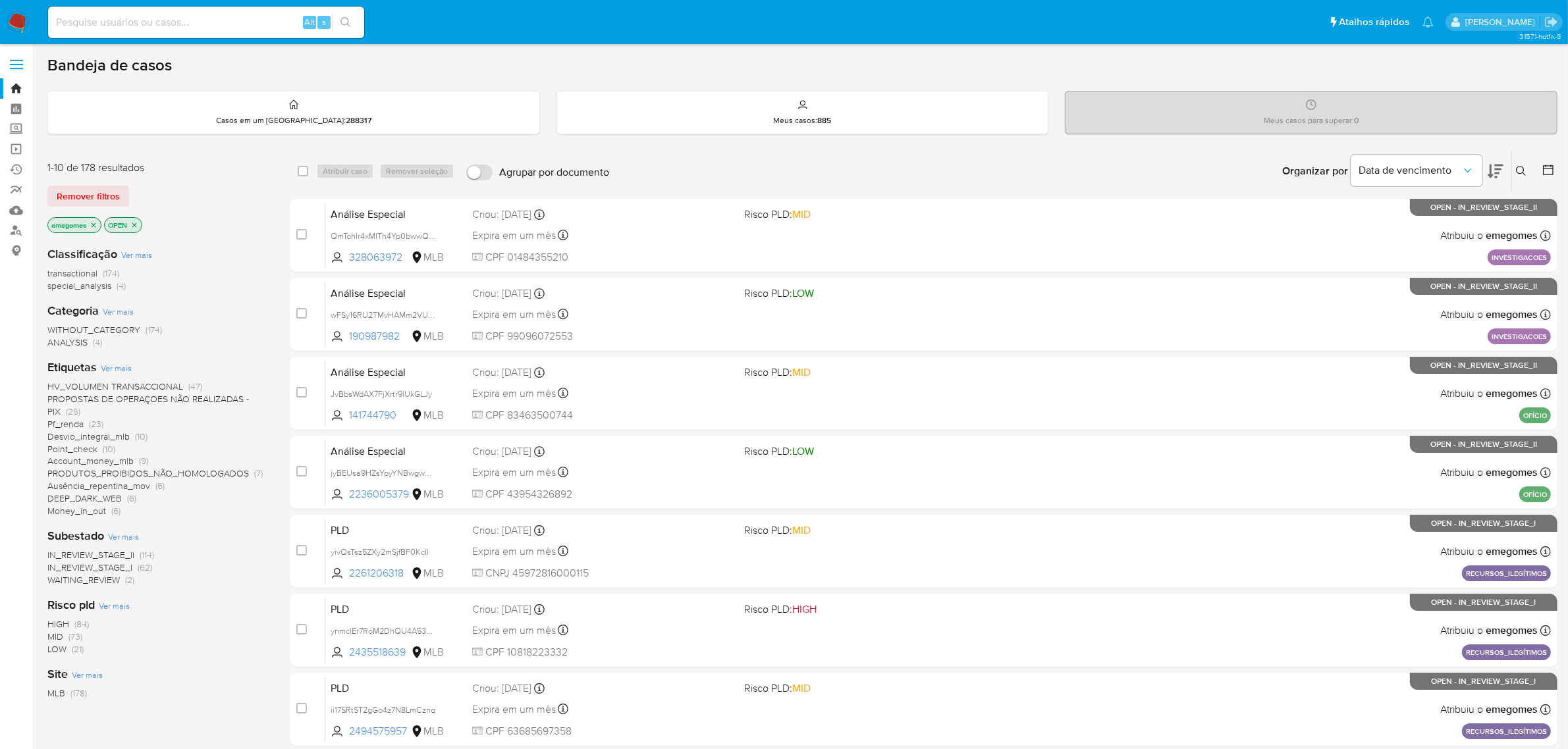
click at [168, 400] on span "PROPOSTAS DE OPERAÇOES NÃO REALIZADAS - PIX" at bounding box center [148, 405] width 202 height 25
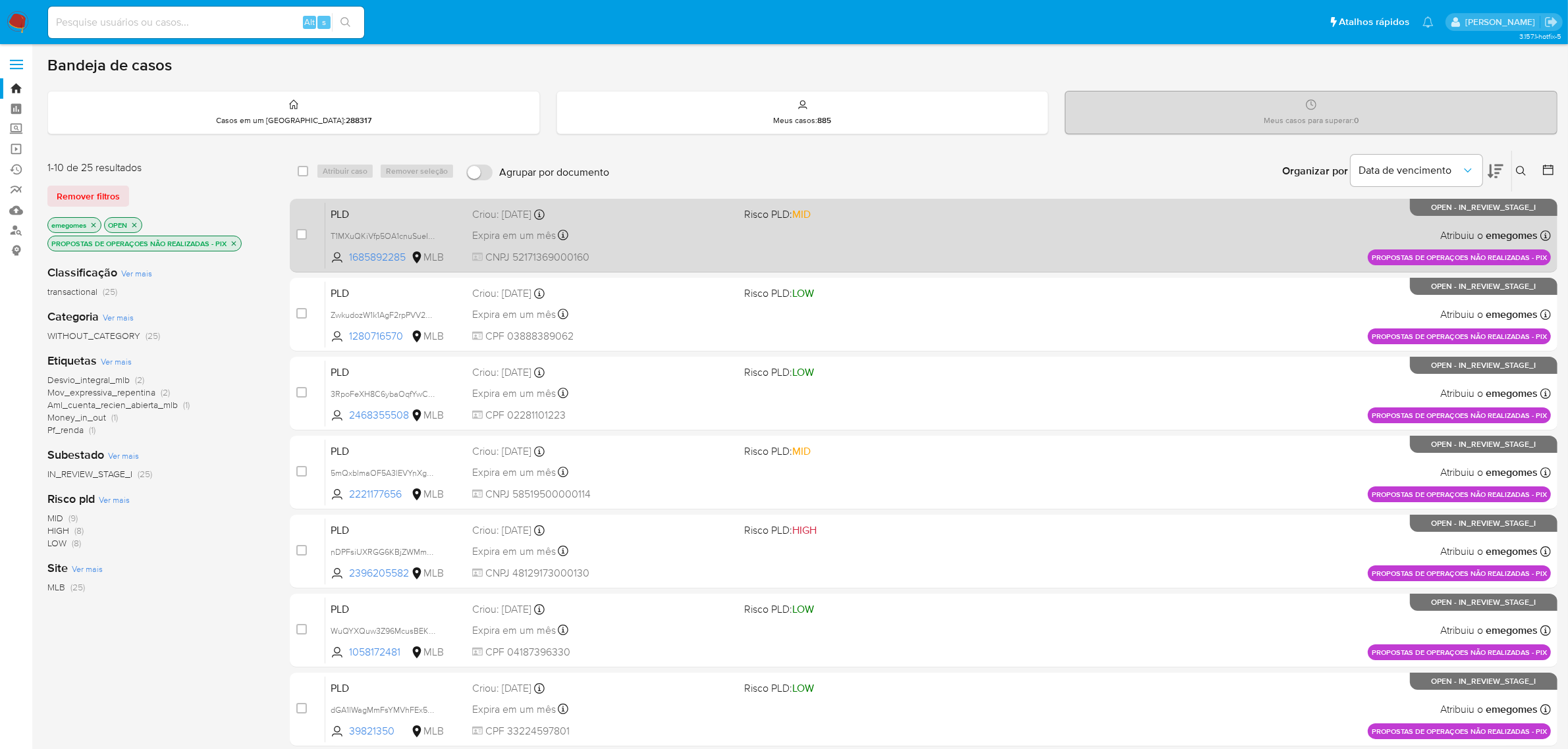
click at [679, 232] on div "Expira em um mês Expira em 28/09/2025 11:57:12" at bounding box center [603, 235] width 262 height 18
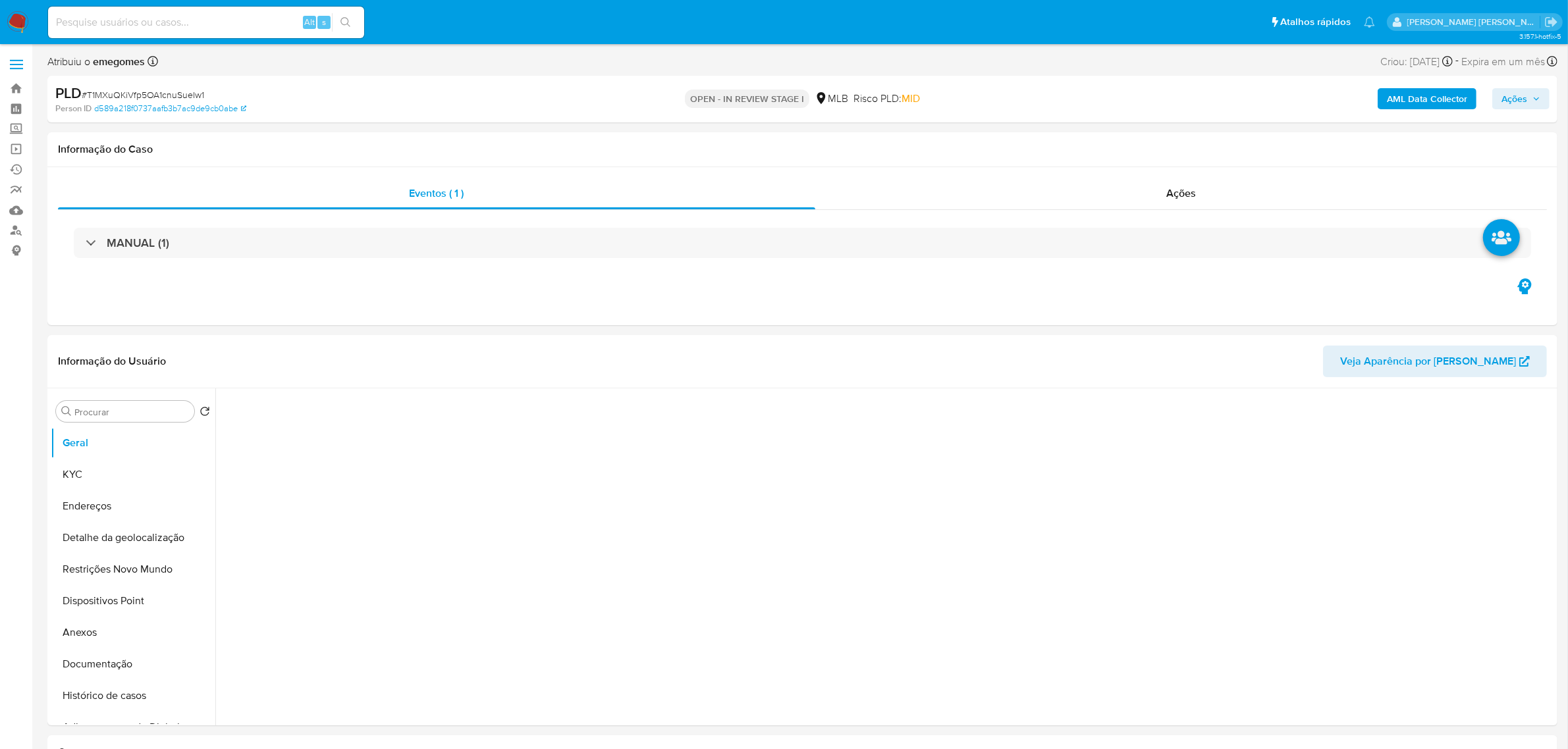
select select "10"
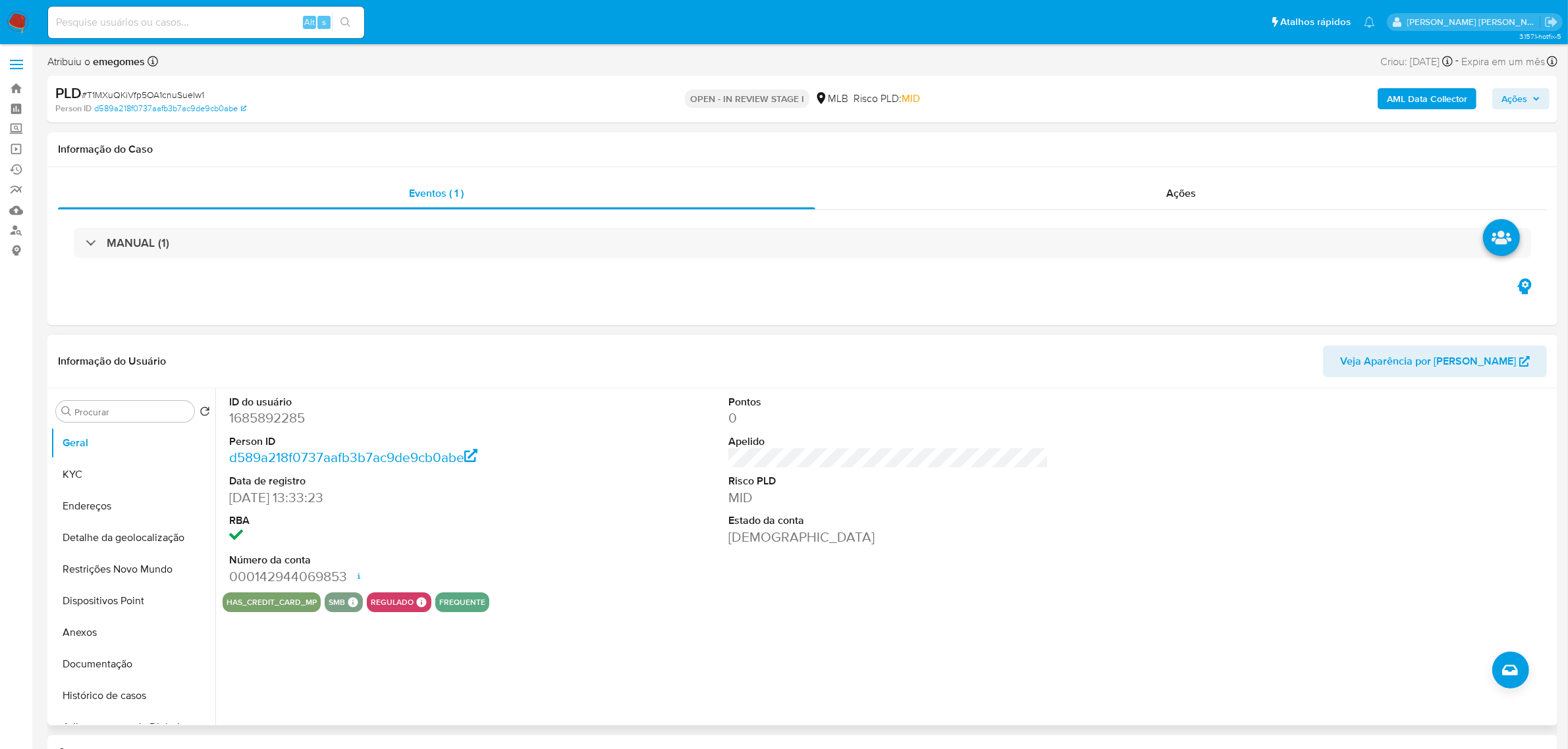
click at [569, 609] on div "has_credit_card_mp smb SMB SMB Advisor Email - Advisor Name - regulado Regulado…" at bounding box center [888, 602] width 1331 height 19
click at [120, 476] on button "KYC" at bounding box center [128, 474] width 154 height 31
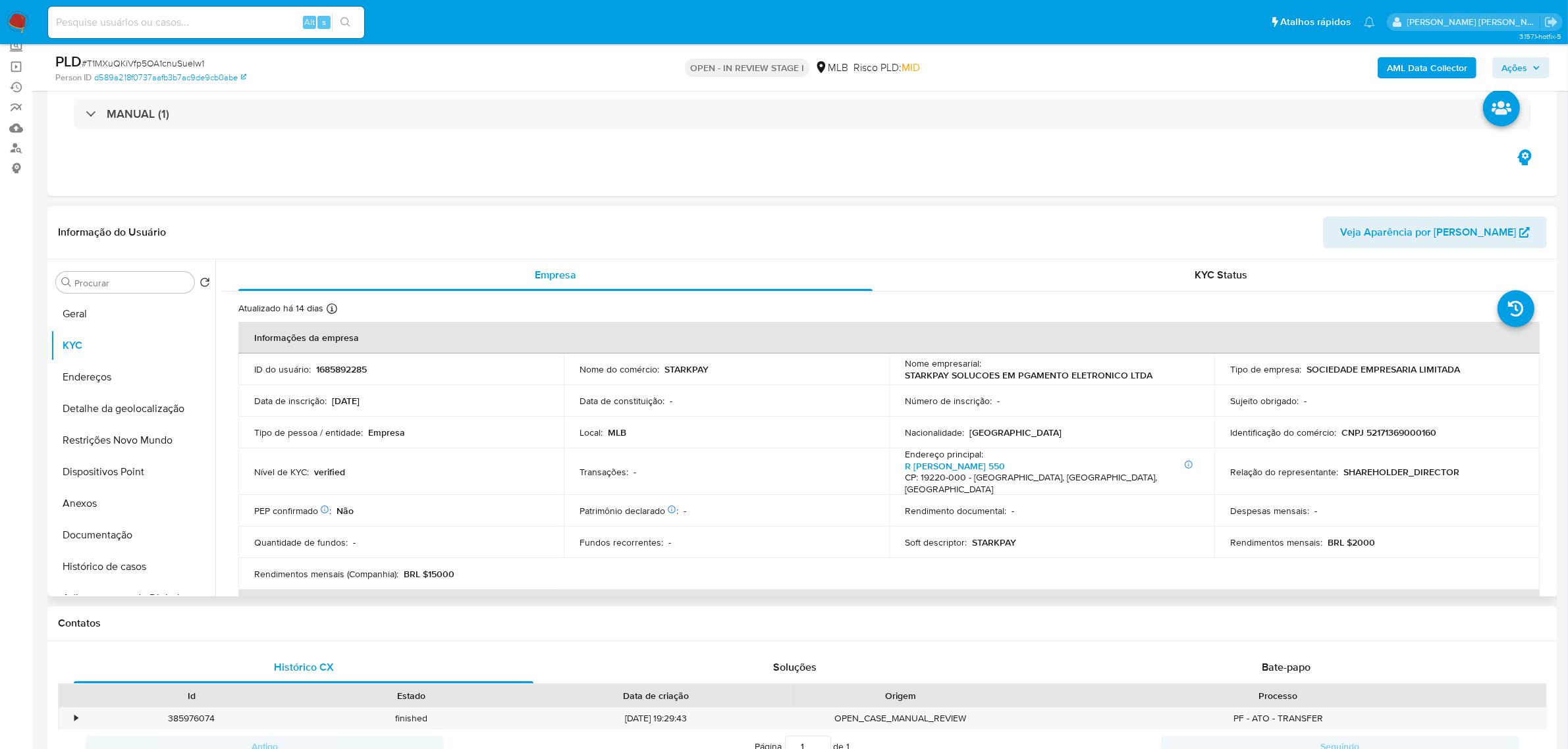
scroll to position [165, 0]
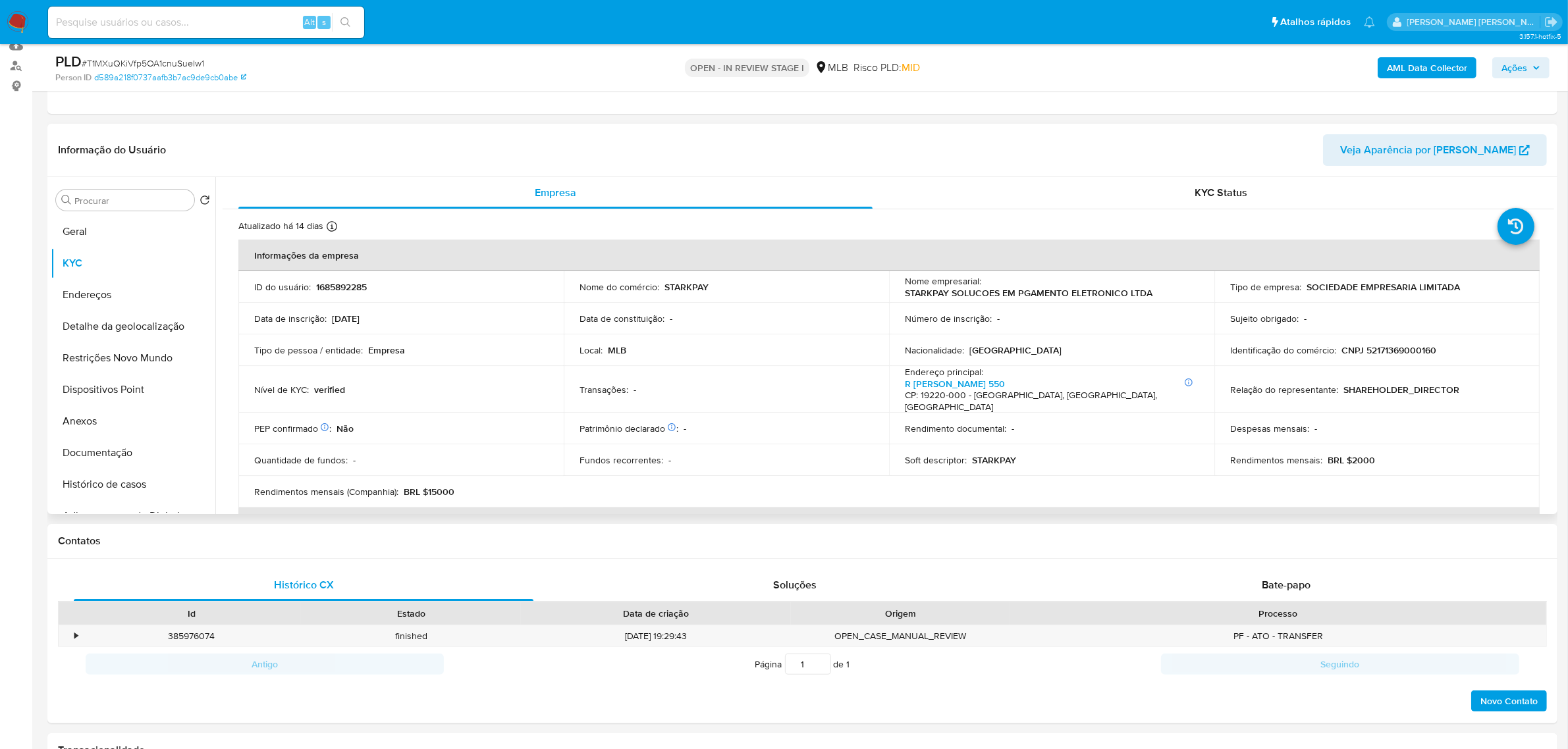
click at [458, 357] on td "Tipo de pessoa / entidade : Empresa" at bounding box center [400, 350] width 325 height 31
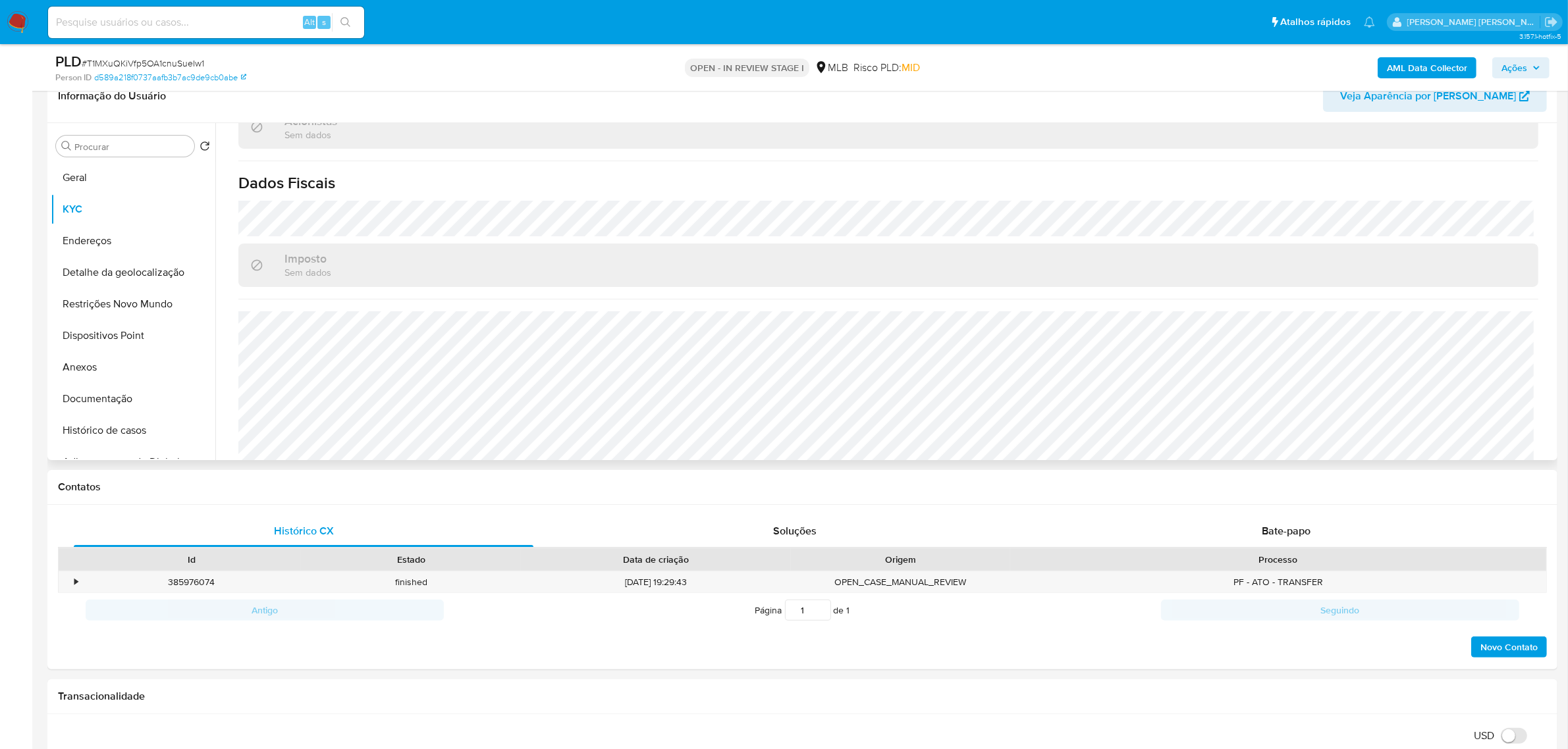
scroll to position [247, 0]
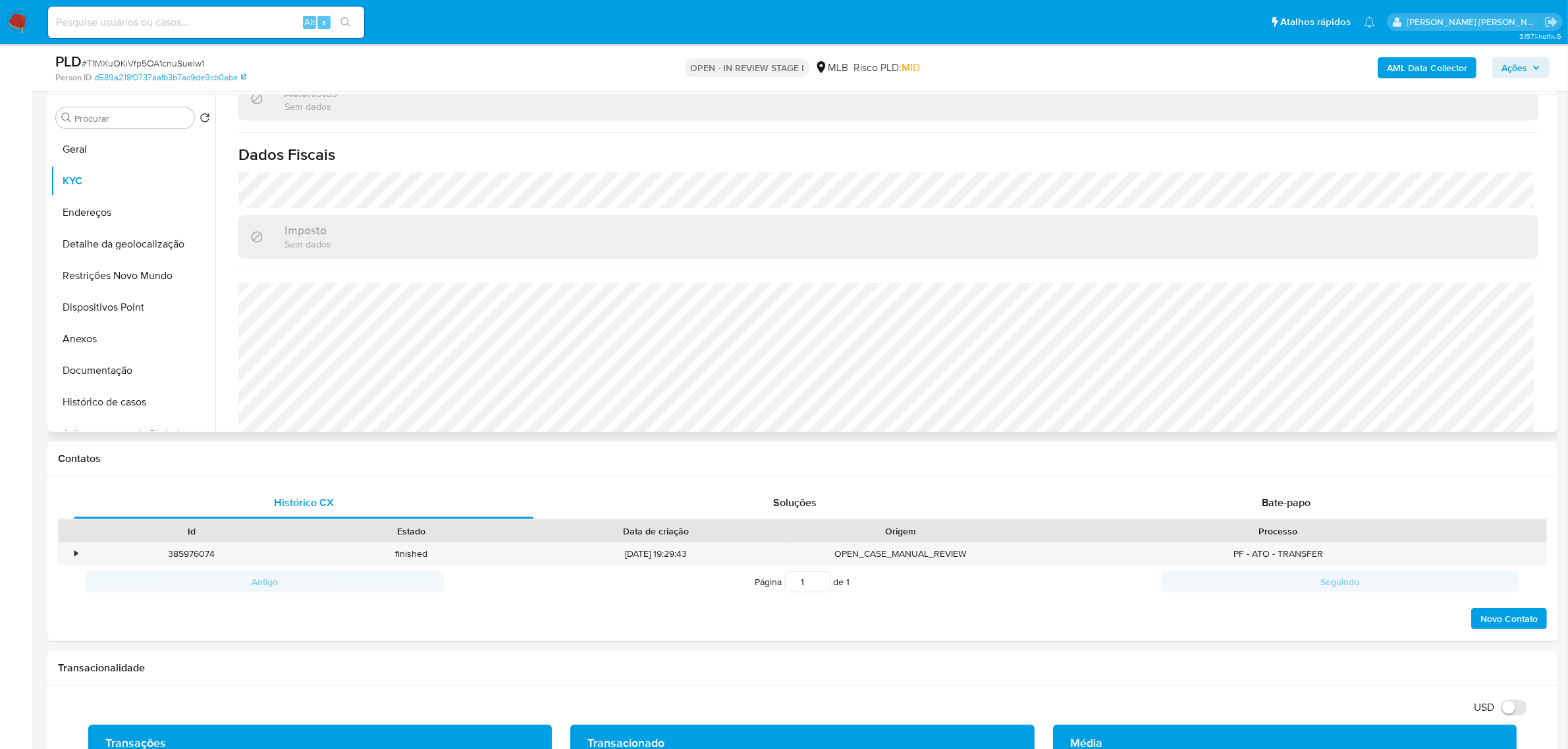
click at [103, 209] on button "Endereços" at bounding box center [128, 212] width 154 height 31
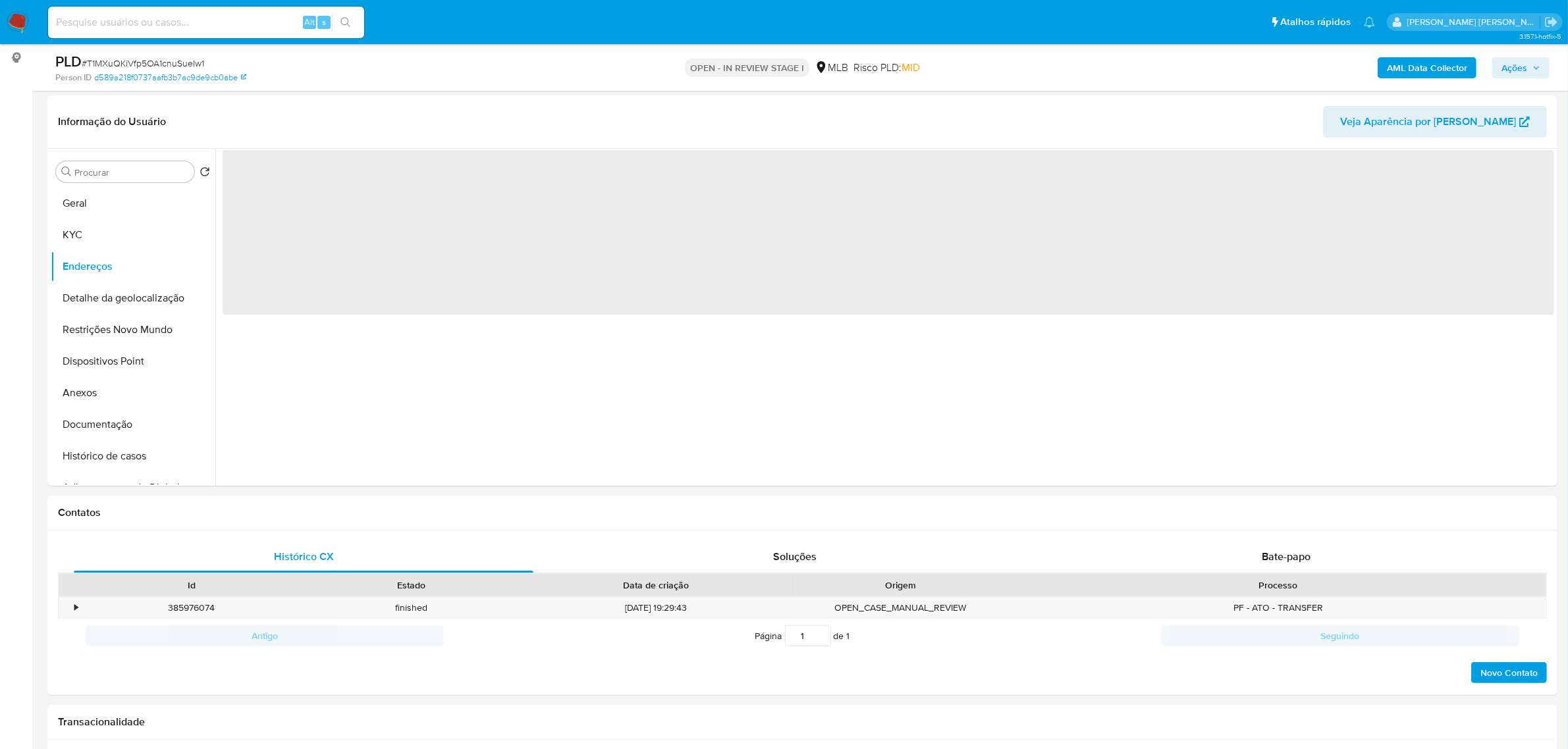
scroll to position [165, 0]
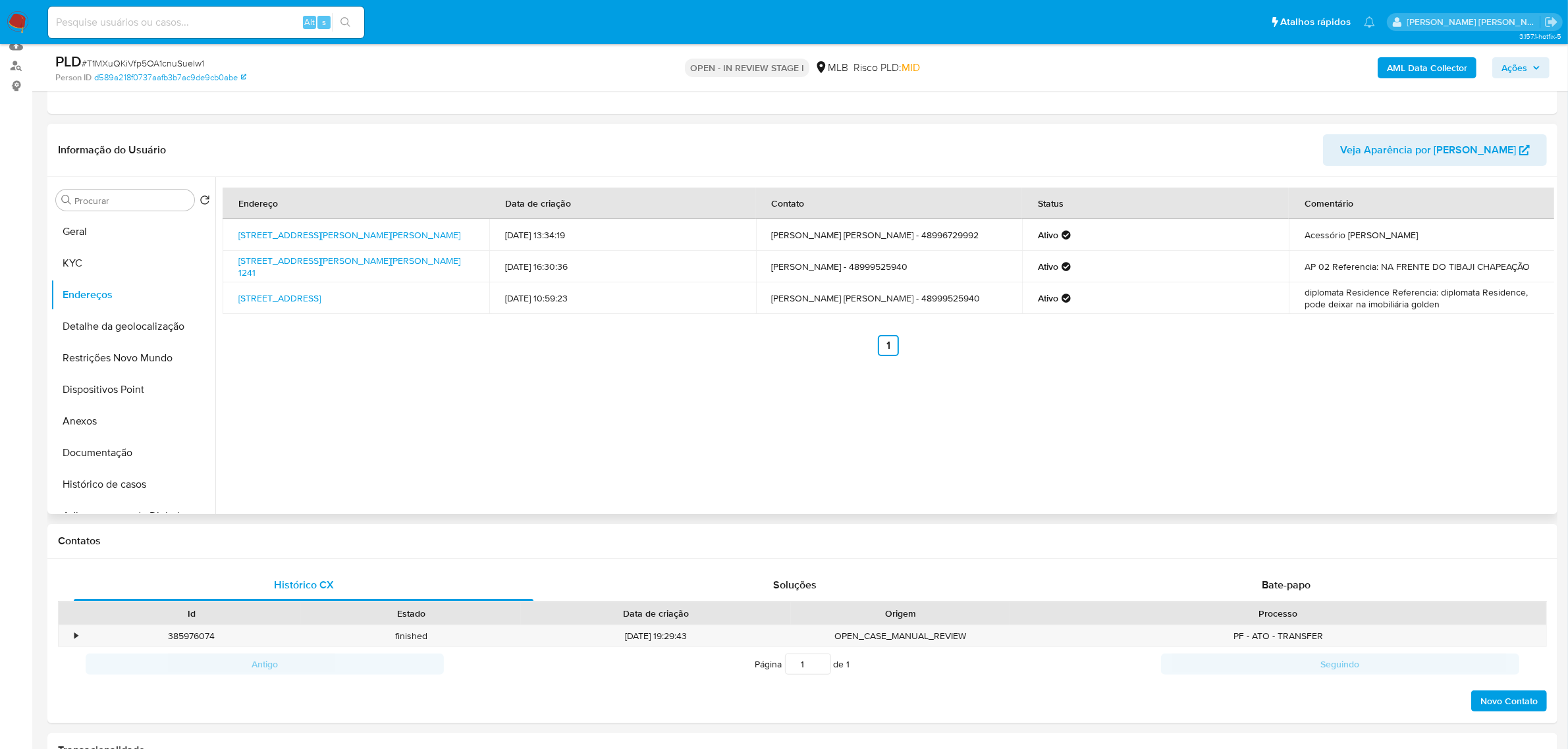
click at [399, 145] on header "Informação do Usuário Veja Aparência por [PERSON_NAME]" at bounding box center [803, 149] width 1489 height 31
click at [139, 318] on button "Detalhe da geolocalização" at bounding box center [128, 326] width 154 height 31
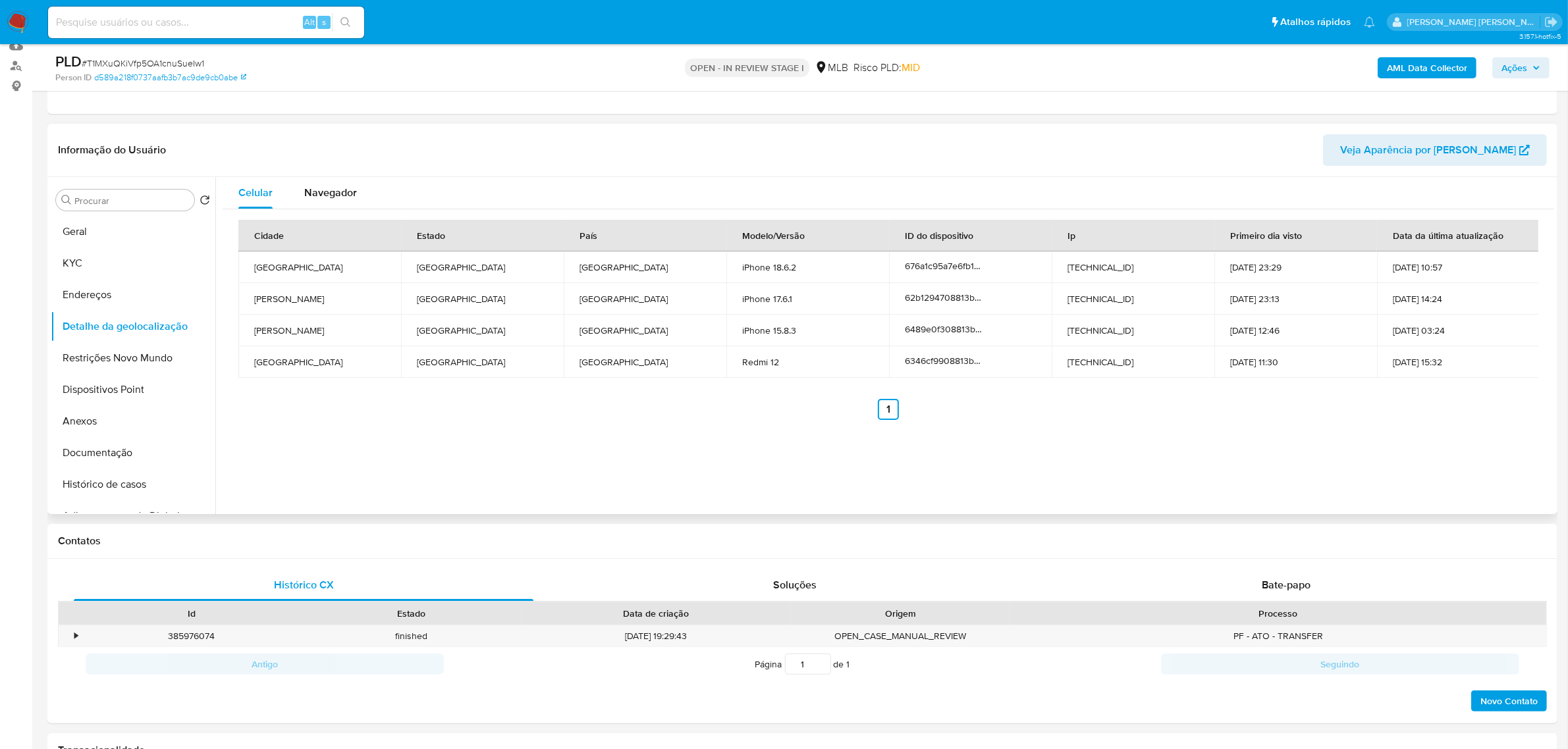
click at [414, 420] on ul "Anterior 1 Siguiente" at bounding box center [888, 409] width 1300 height 21
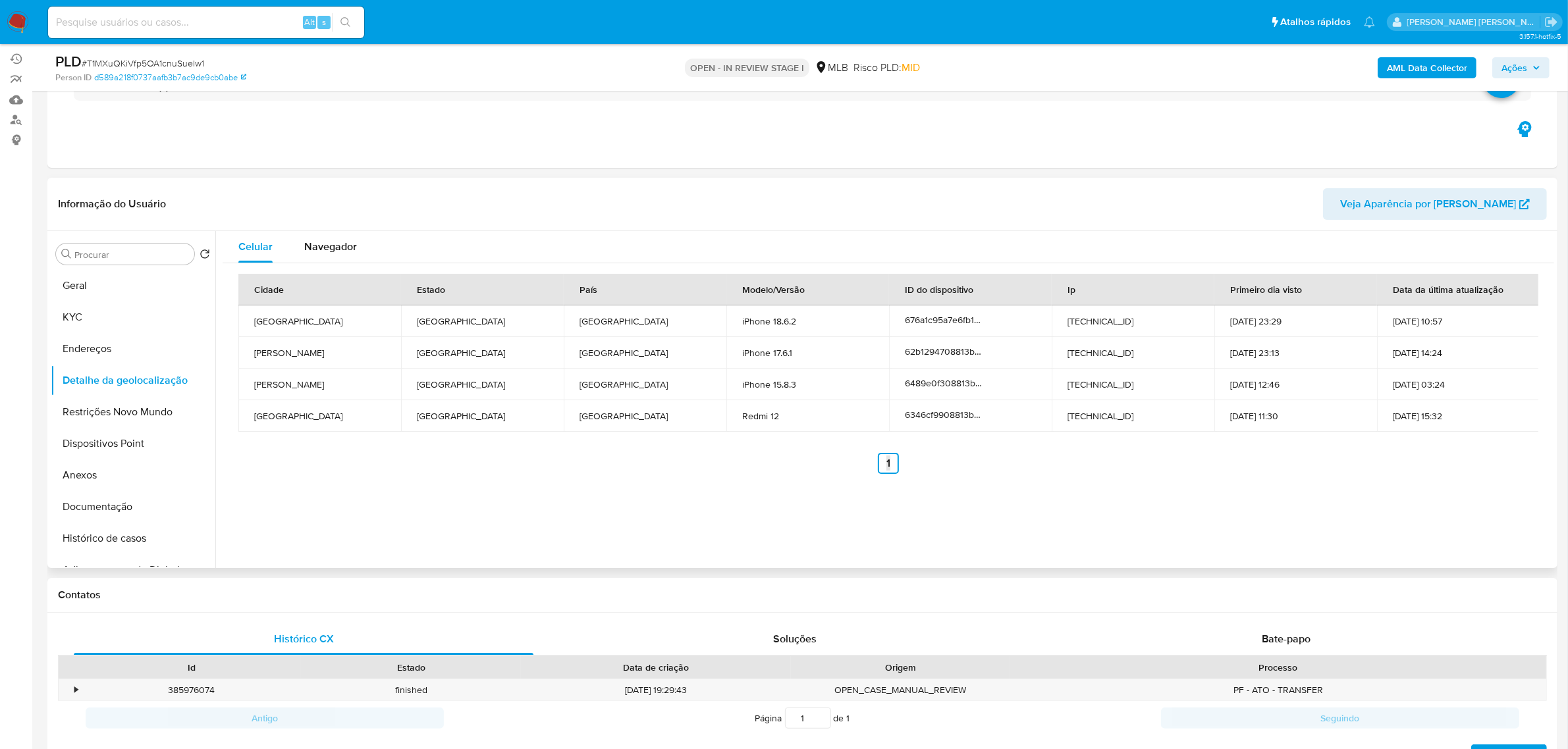
scroll to position [82, 0]
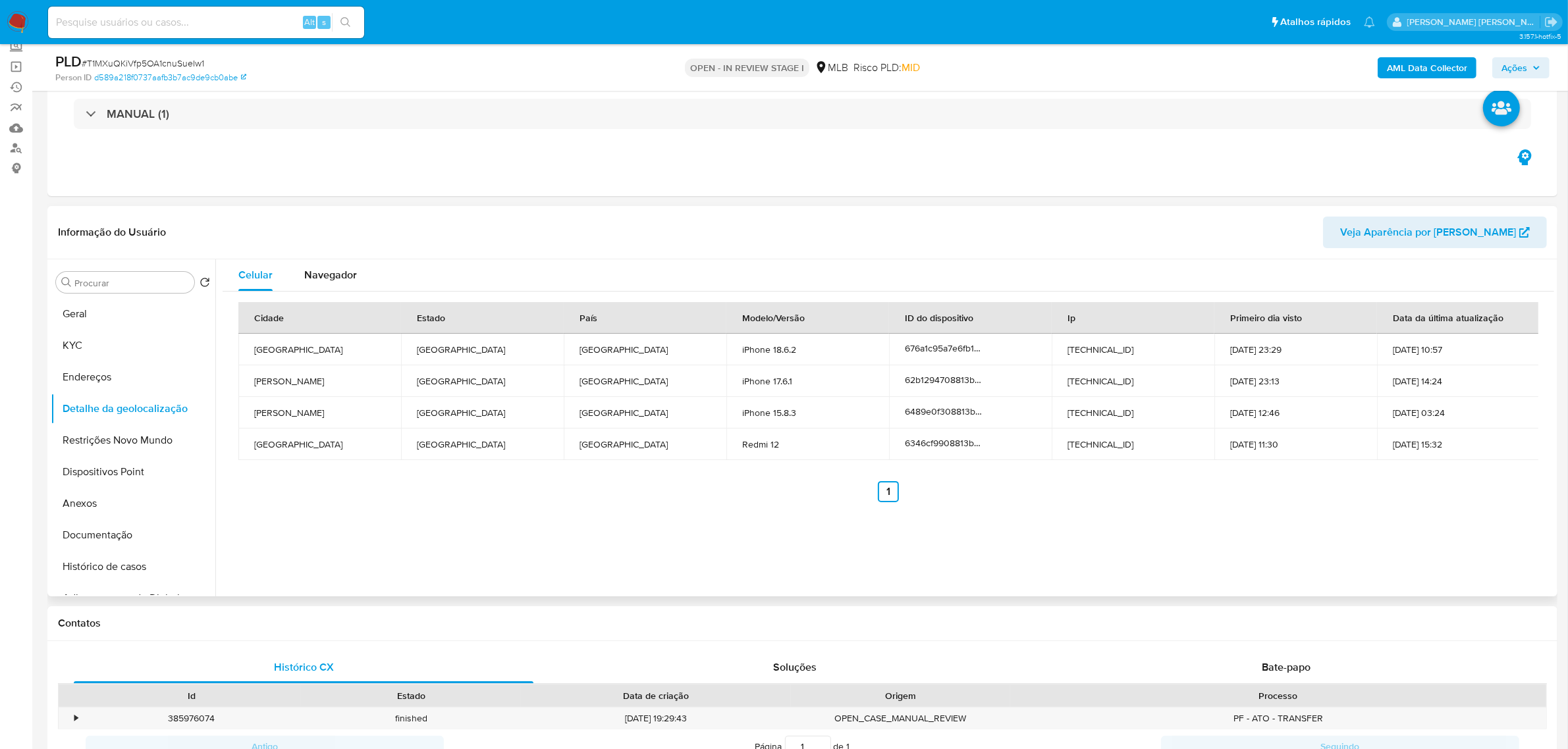
click at [487, 210] on div "Informação do Usuário Veja Aparência por [PERSON_NAME]" at bounding box center [802, 232] width 1510 height 53
click at [537, 209] on div "Informação do Usuário Veja Aparência por [PERSON_NAME]" at bounding box center [802, 232] width 1510 height 53
click at [495, 539] on div "Celular Navegador Cidade Estado País Modelo/Versão ID do dispositivo Ip Primeir…" at bounding box center [885, 427] width 1339 height 337
click at [133, 444] on button "Restrições Novo Mundo" at bounding box center [128, 440] width 154 height 31
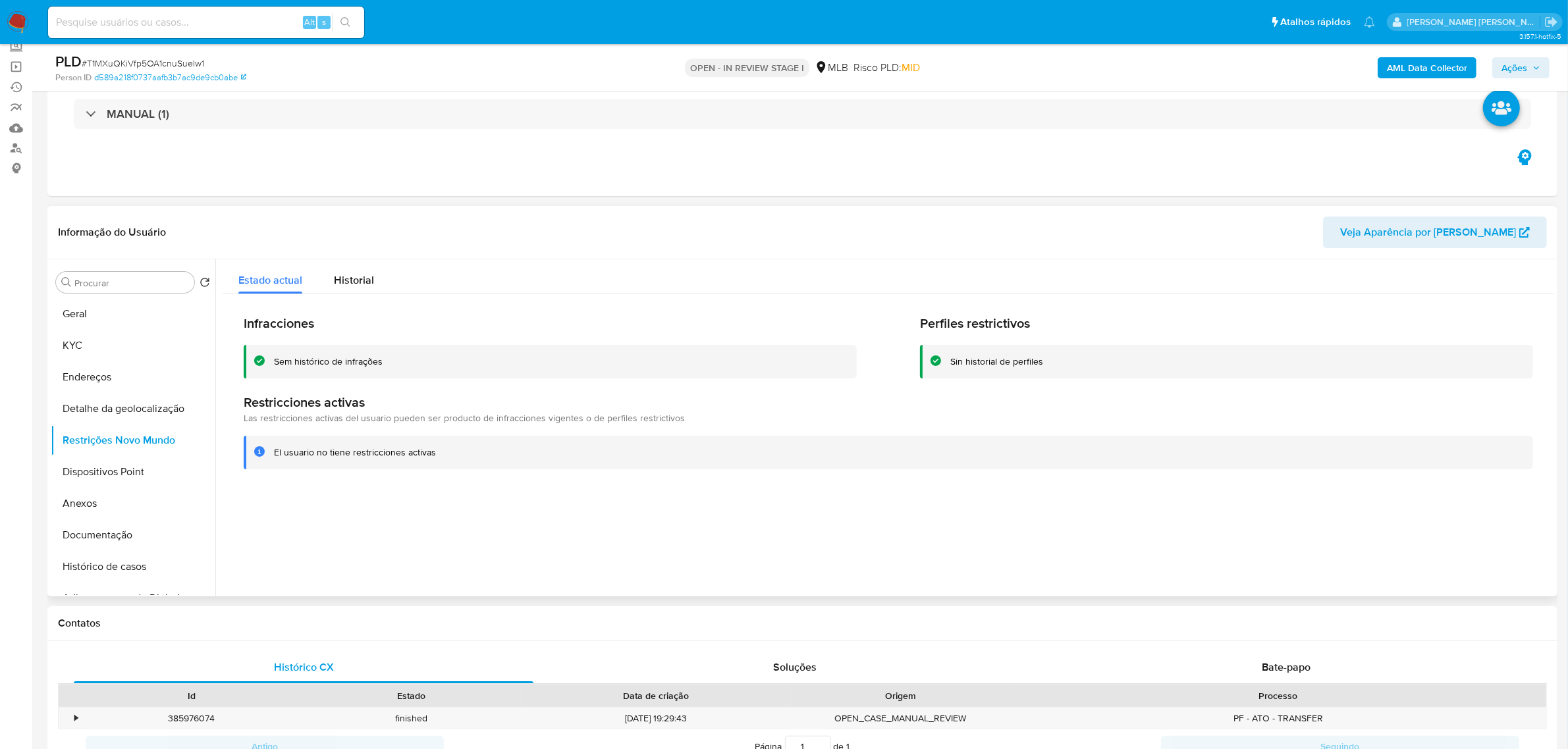
click at [324, 210] on div "Informação do Usuário Veja Aparência por [PERSON_NAME]" at bounding box center [802, 232] width 1510 height 53
click at [109, 468] on button "Dispositivos Point" at bounding box center [128, 471] width 154 height 31
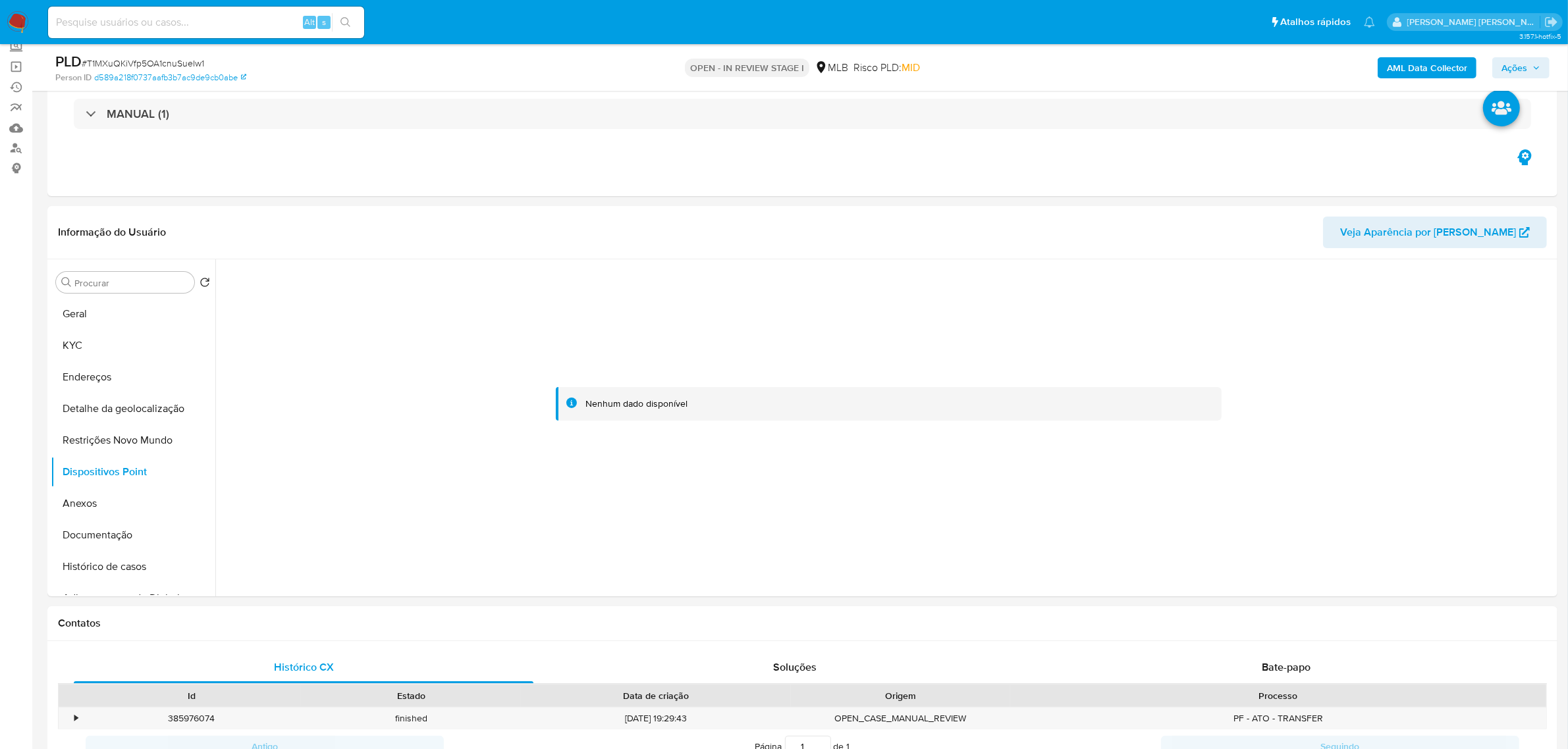
click at [109, 347] on button "KYC" at bounding box center [128, 345] width 154 height 31
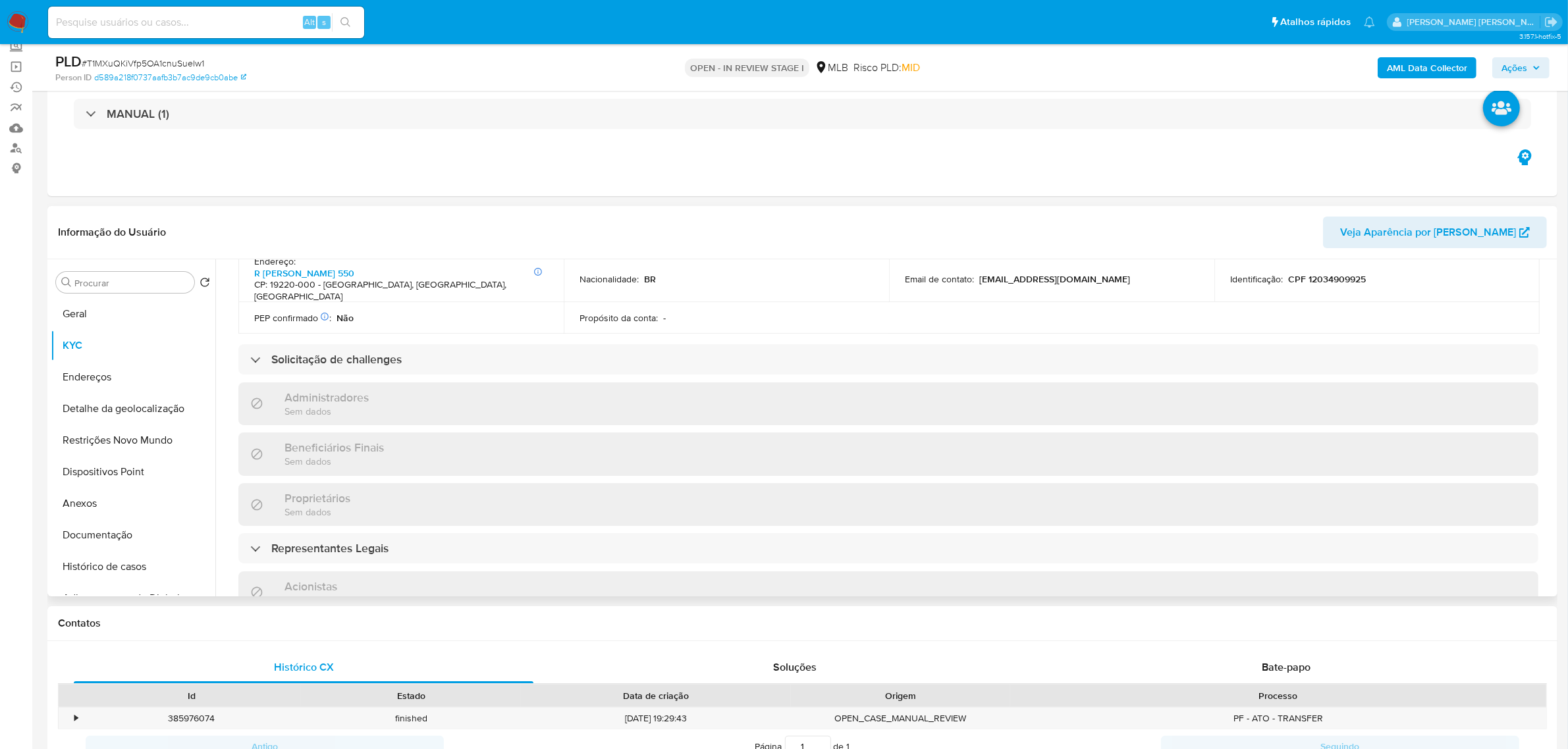
scroll to position [494, 0]
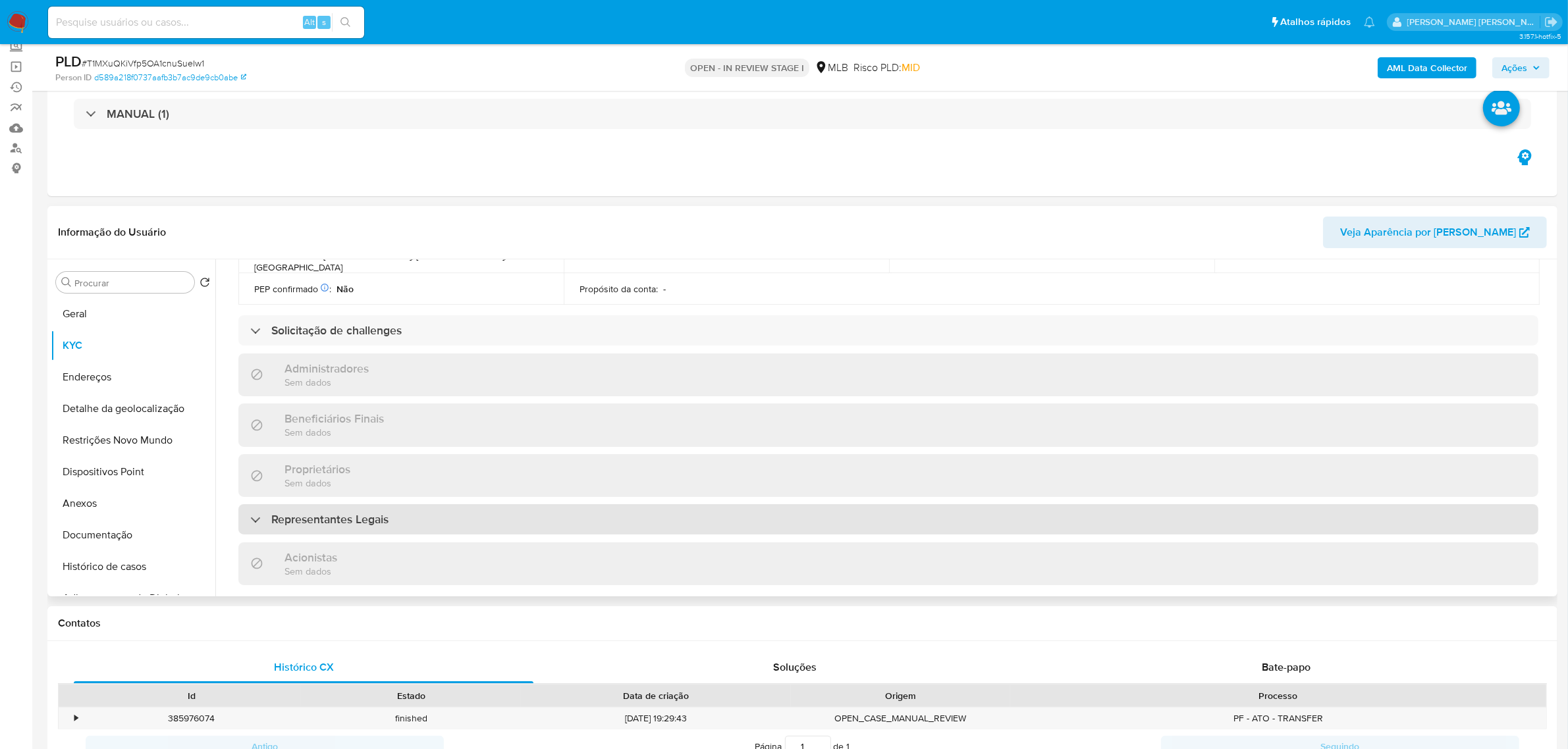
click at [378, 512] on h3 "Representantes Legais" at bounding box center [329, 518] width 117 height 14
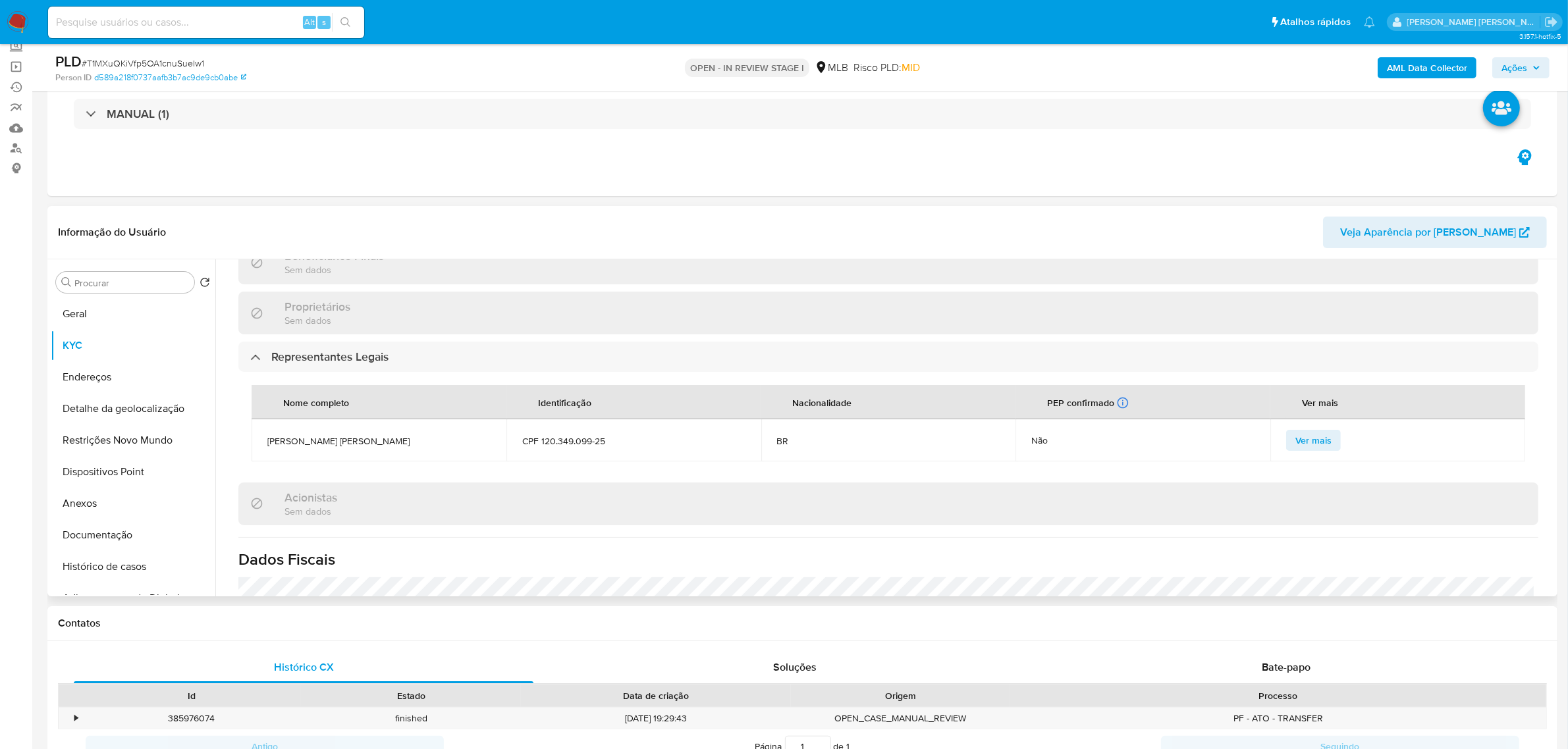
scroll to position [659, 0]
drag, startPoint x: 619, startPoint y: 418, endPoint x: 264, endPoint y: 418, distance: 355.0
click at [264, 418] on tr "[PERSON_NAME] [PERSON_NAME] CPF 120.349.099-25 BR Não Ver mais" at bounding box center [889, 438] width 1274 height 42
copy tr "[PERSON_NAME] [PERSON_NAME] CPF 120.349.099-25"
click at [119, 309] on button "Geral" at bounding box center [128, 313] width 154 height 31
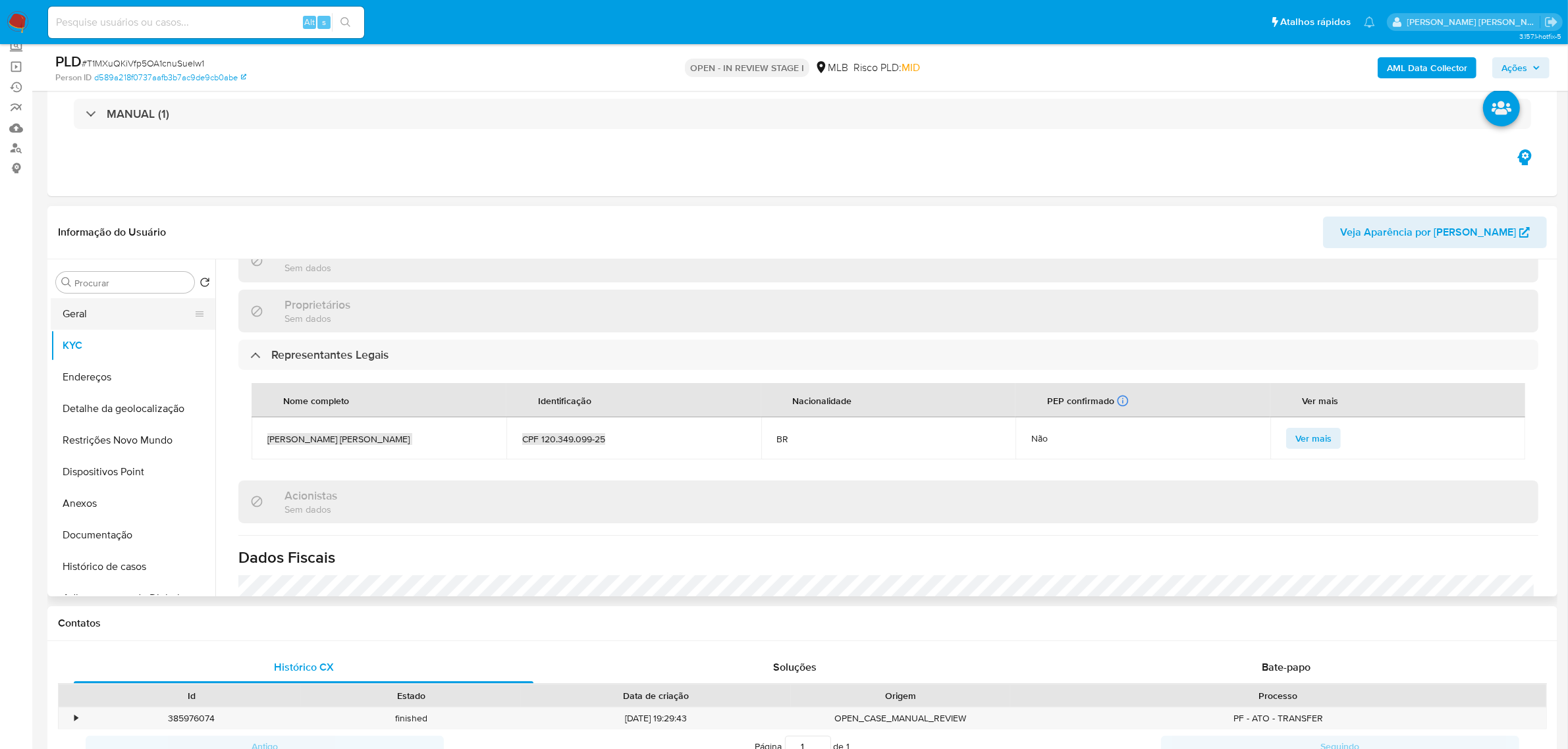
scroll to position [0, 0]
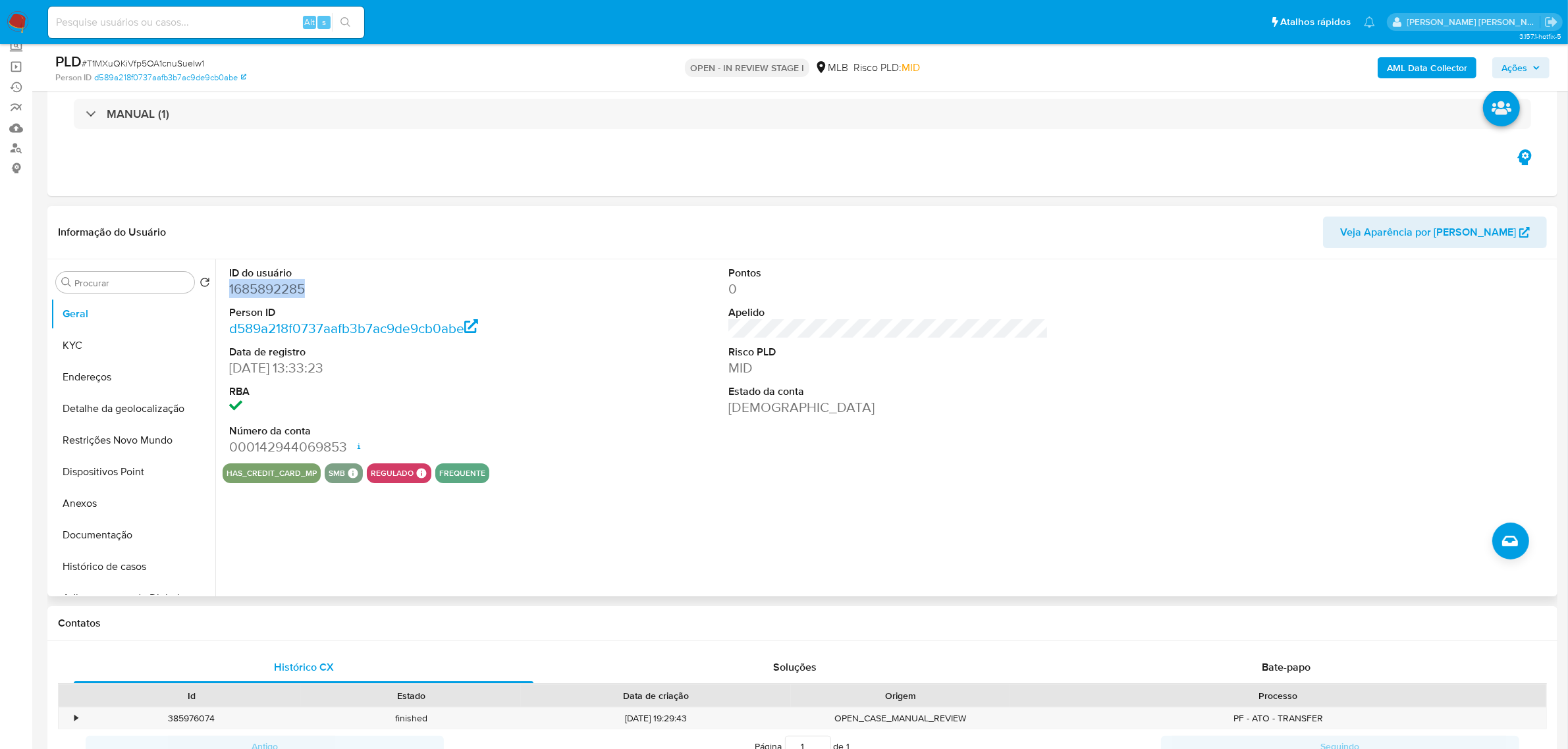
drag, startPoint x: 319, startPoint y: 286, endPoint x: 229, endPoint y: 290, distance: 90.1
click at [229, 290] on dd "1685892285" at bounding box center [389, 289] width 320 height 19
copy dd "1685892285"
click at [94, 344] on button "KYC" at bounding box center [128, 345] width 154 height 31
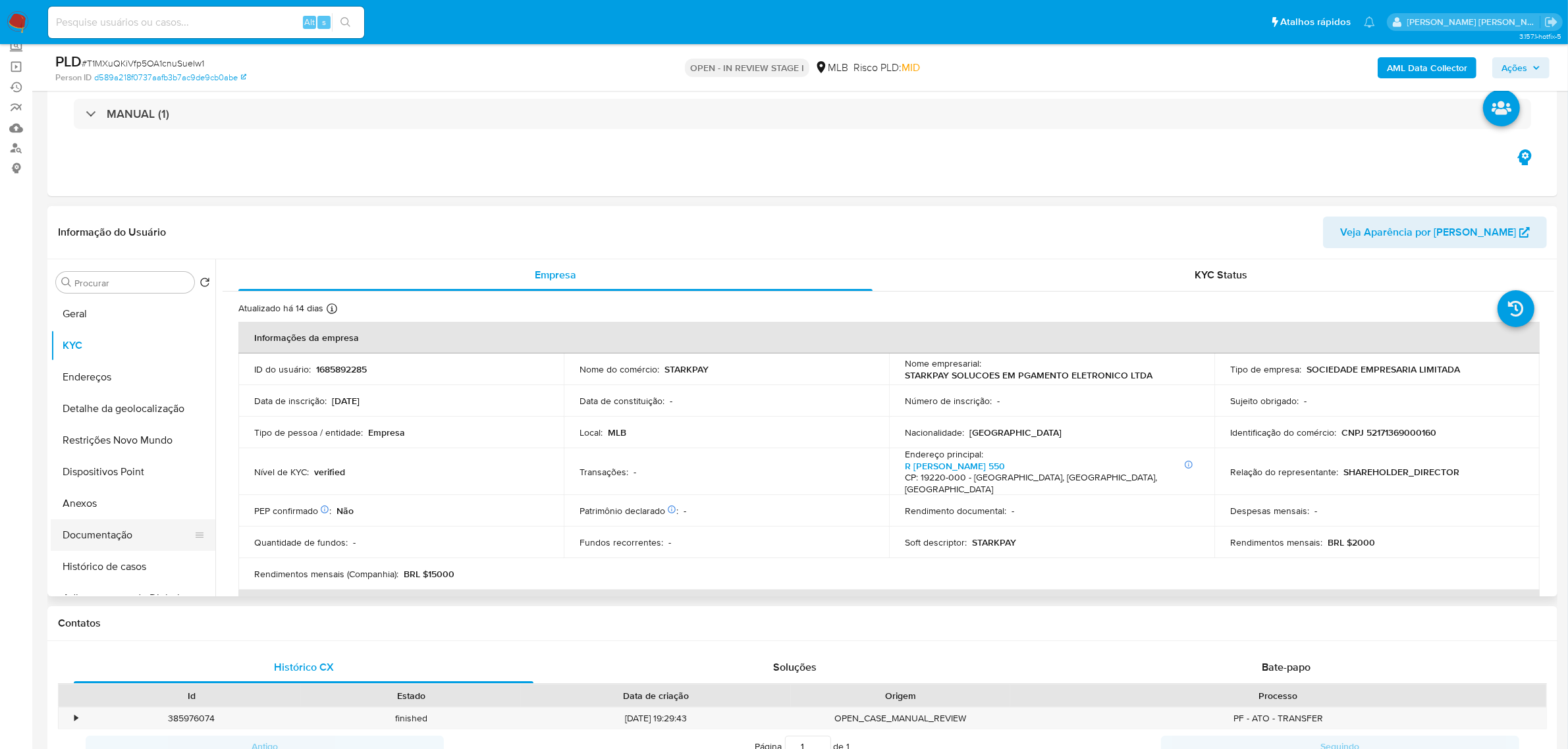
click at [86, 528] on button "Documentação" at bounding box center [128, 535] width 154 height 31
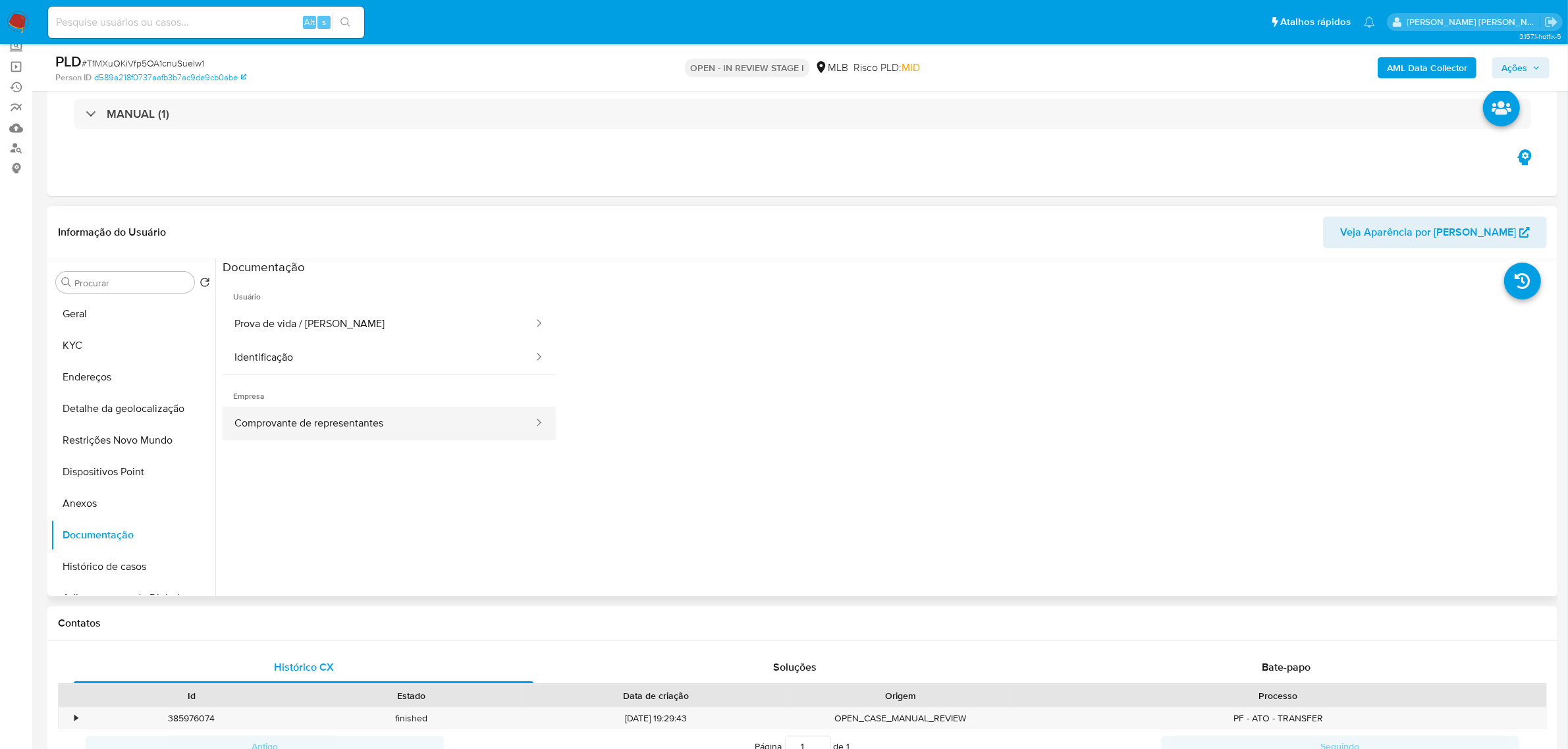
click at [354, 422] on button "Comprovante de representantes" at bounding box center [378, 424] width 312 height 34
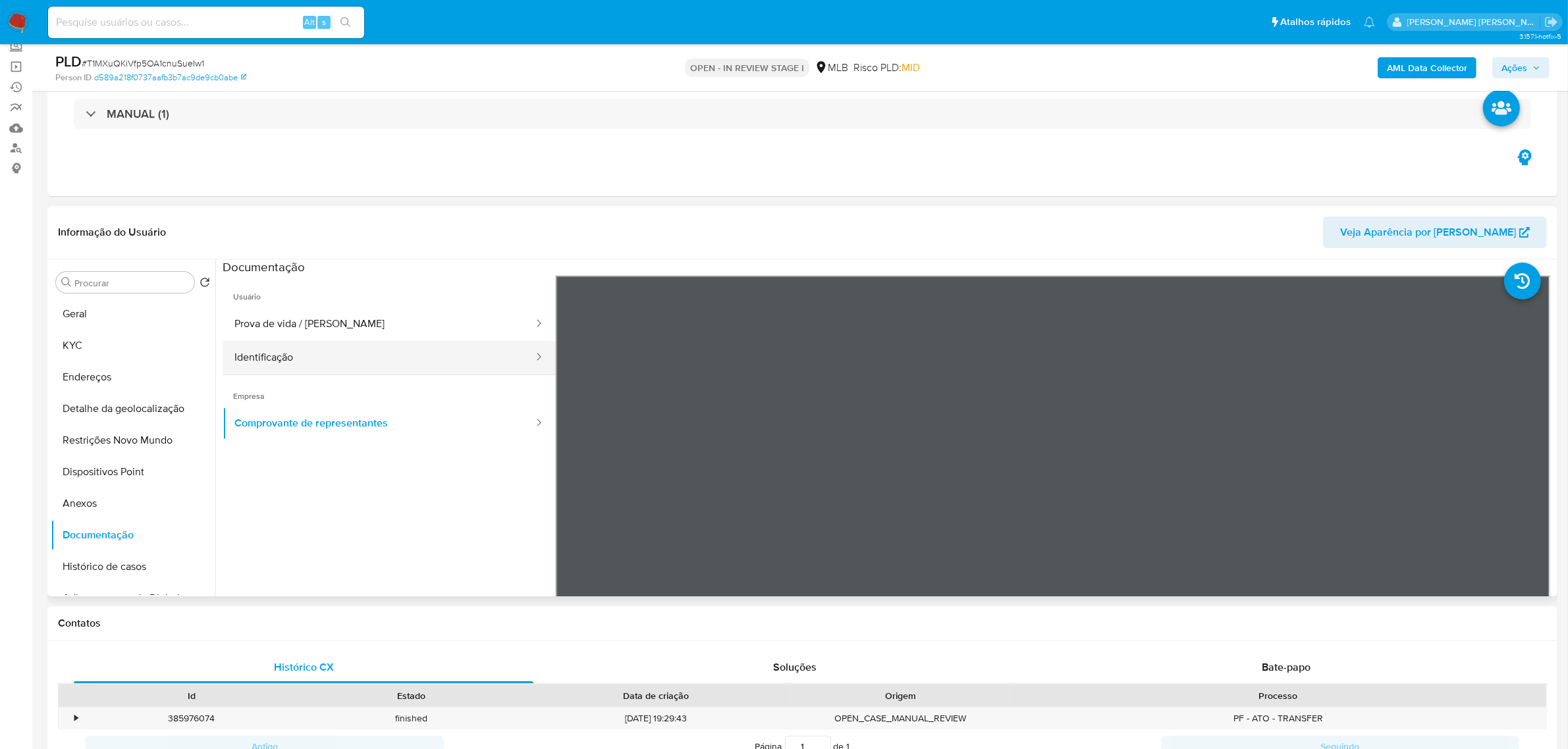
click at [338, 353] on button "Identificação" at bounding box center [378, 358] width 312 height 34
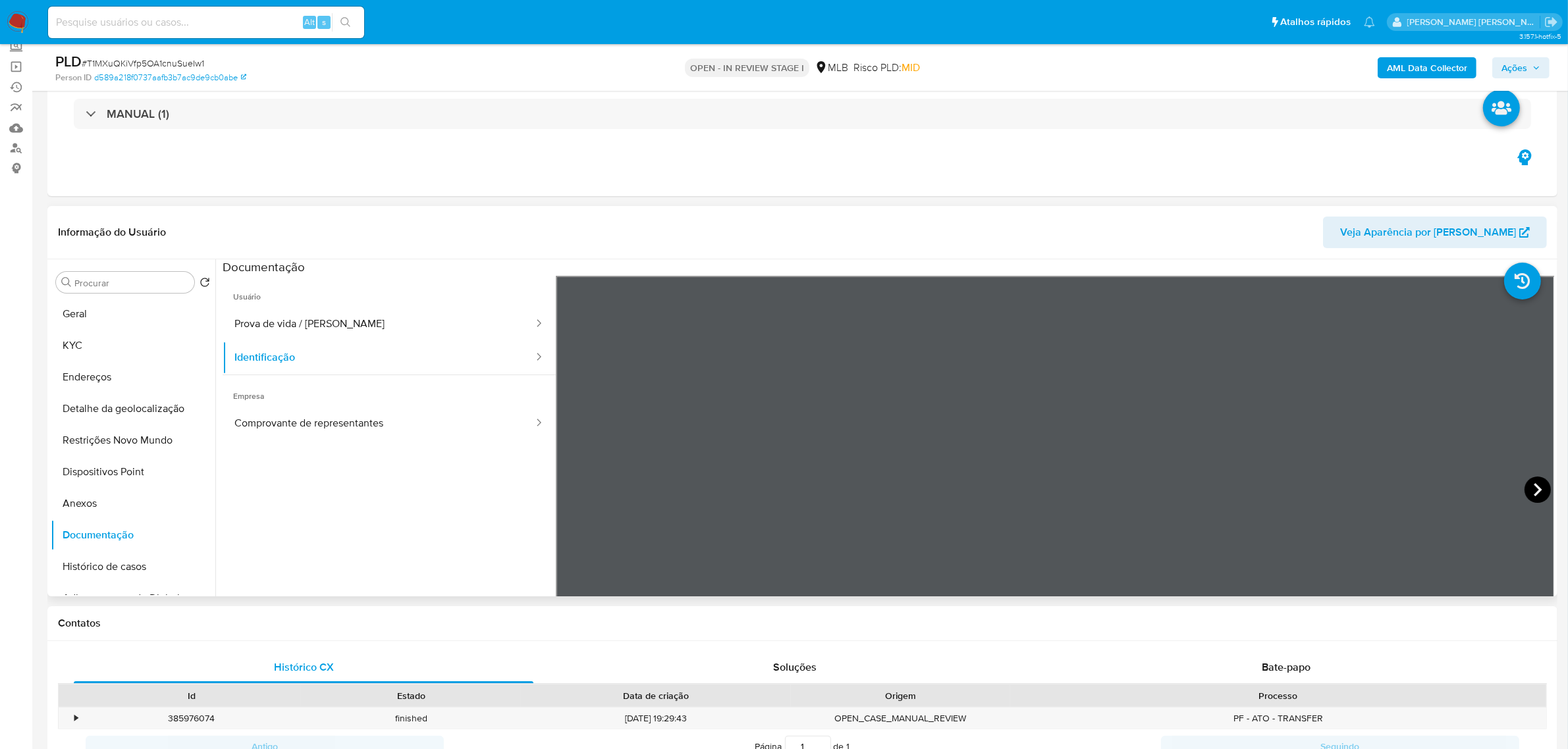
click at [1542, 486] on icon at bounding box center [1538, 489] width 26 height 26
click at [569, 481] on icon at bounding box center [572, 489] width 26 height 26
click at [327, 318] on button "Prova de vida / [PERSON_NAME]" at bounding box center [378, 324] width 312 height 34
